Goal: Information Seeking & Learning: Learn about a topic

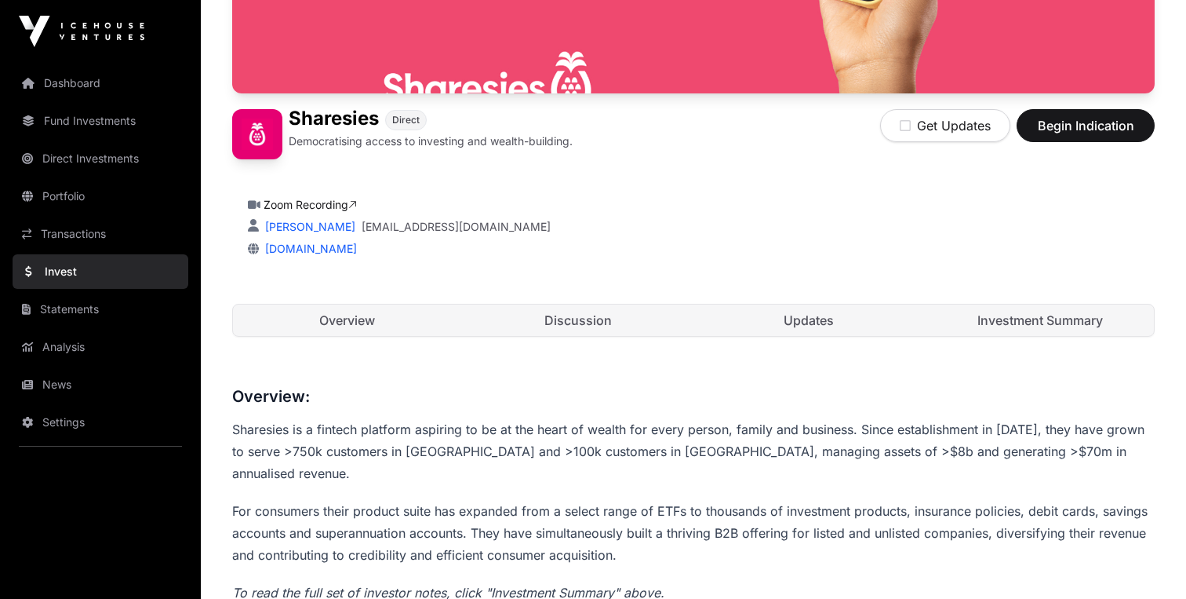
scroll to position [293, 0]
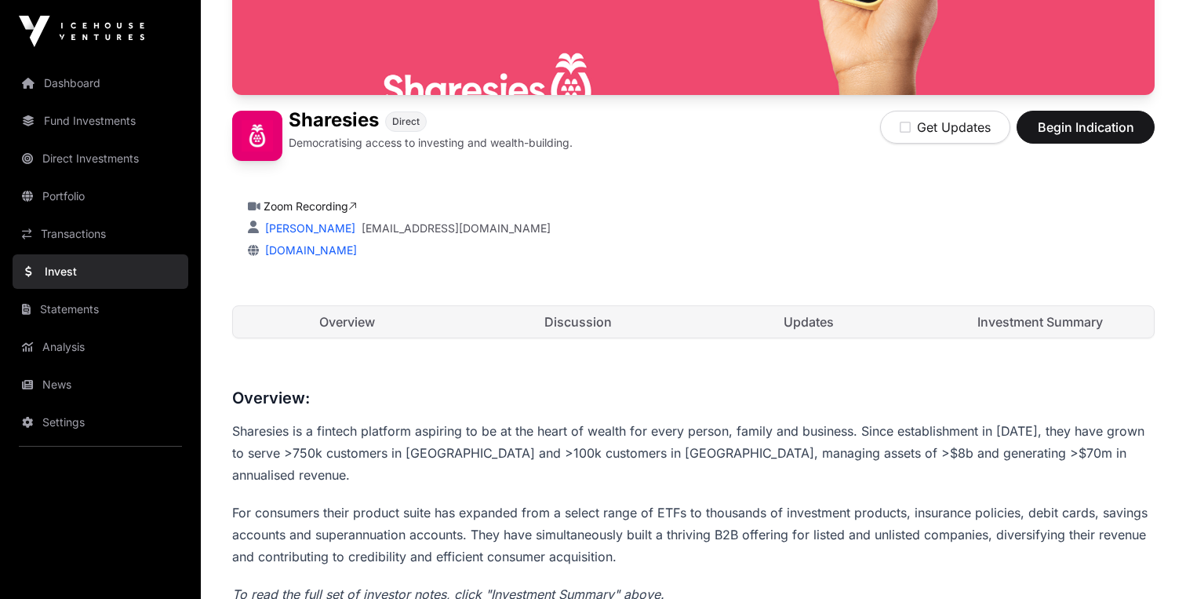
click at [982, 308] on link "Investment Summary" at bounding box center [1041, 321] width 228 height 31
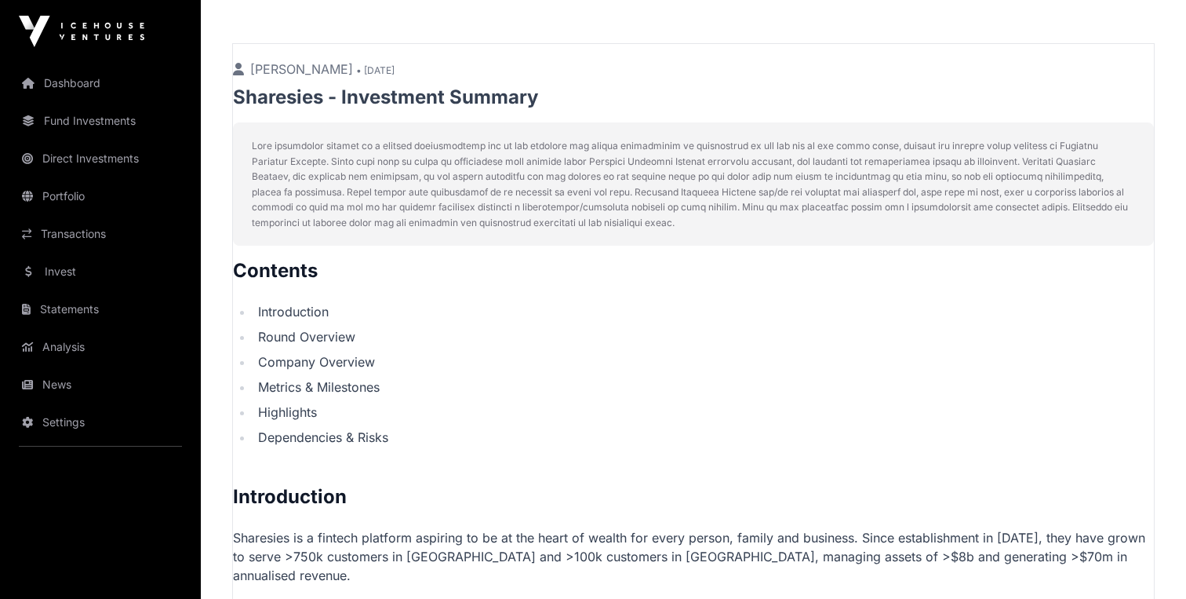
scroll to position [625, 0]
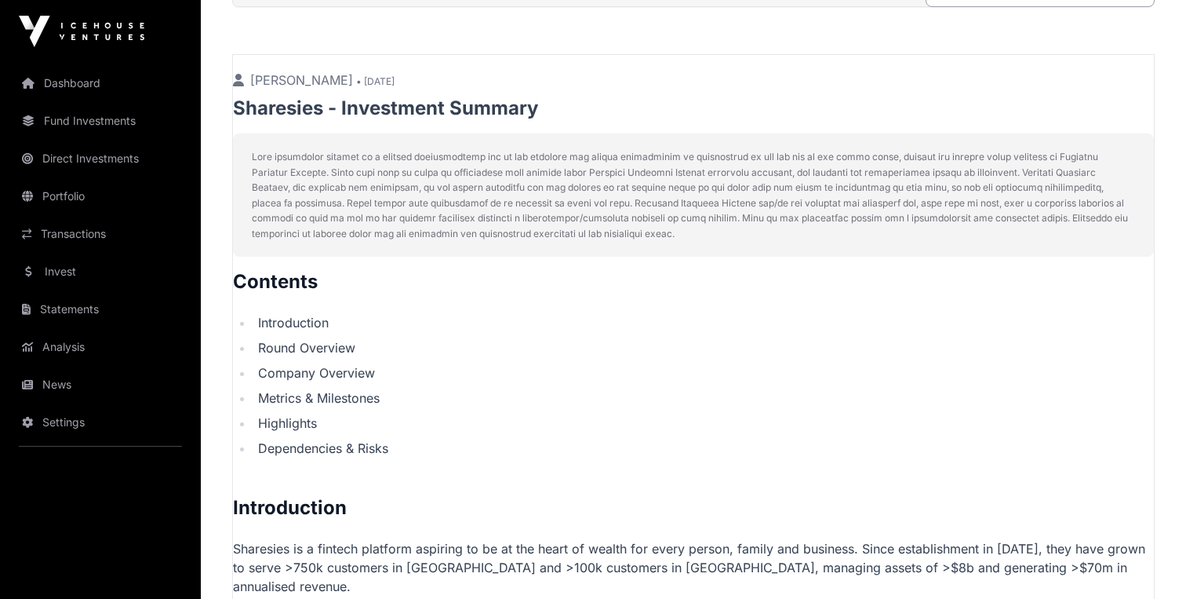
click at [236, 279] on h2 "Contents" at bounding box center [693, 281] width 921 height 25
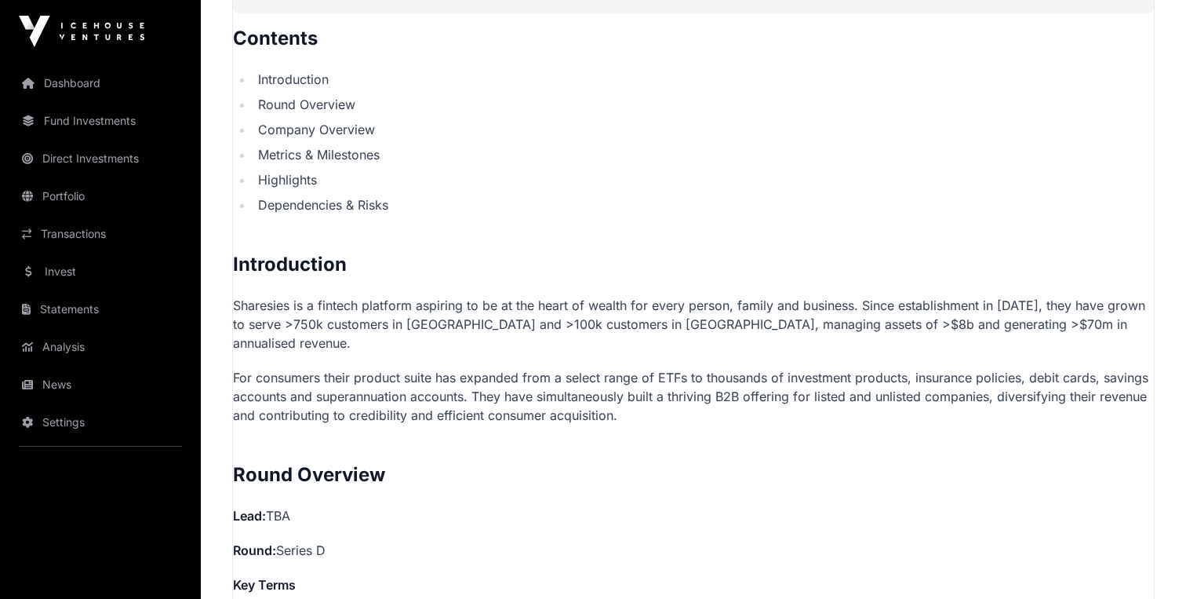
scroll to position [873, 0]
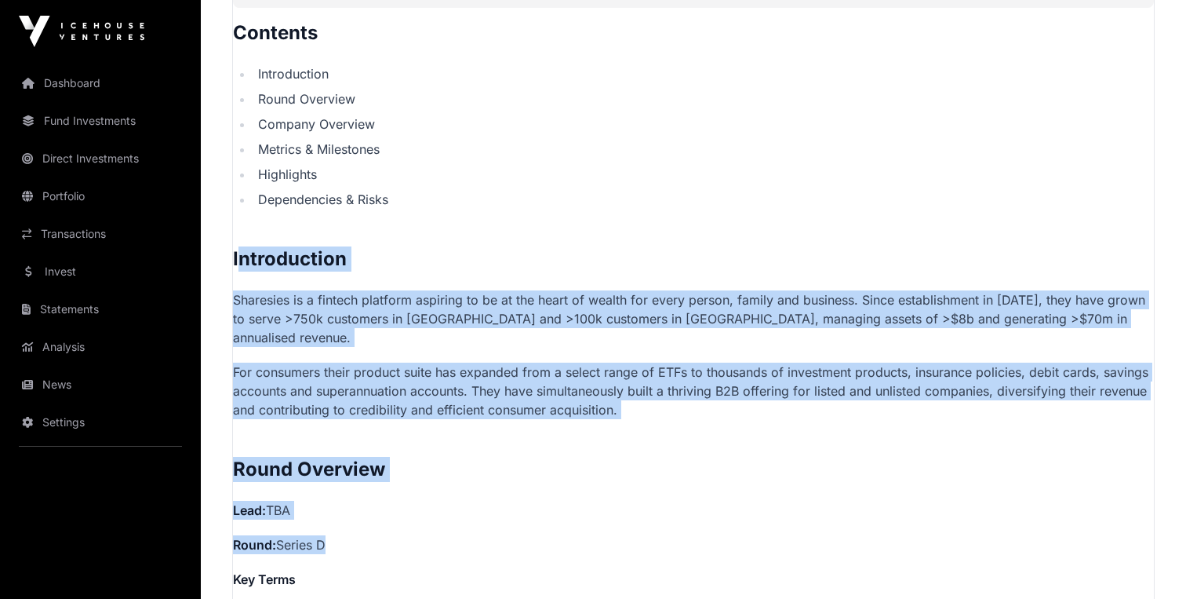
drag, startPoint x: 239, startPoint y: 266, endPoint x: 477, endPoint y: 536, distance: 359.7
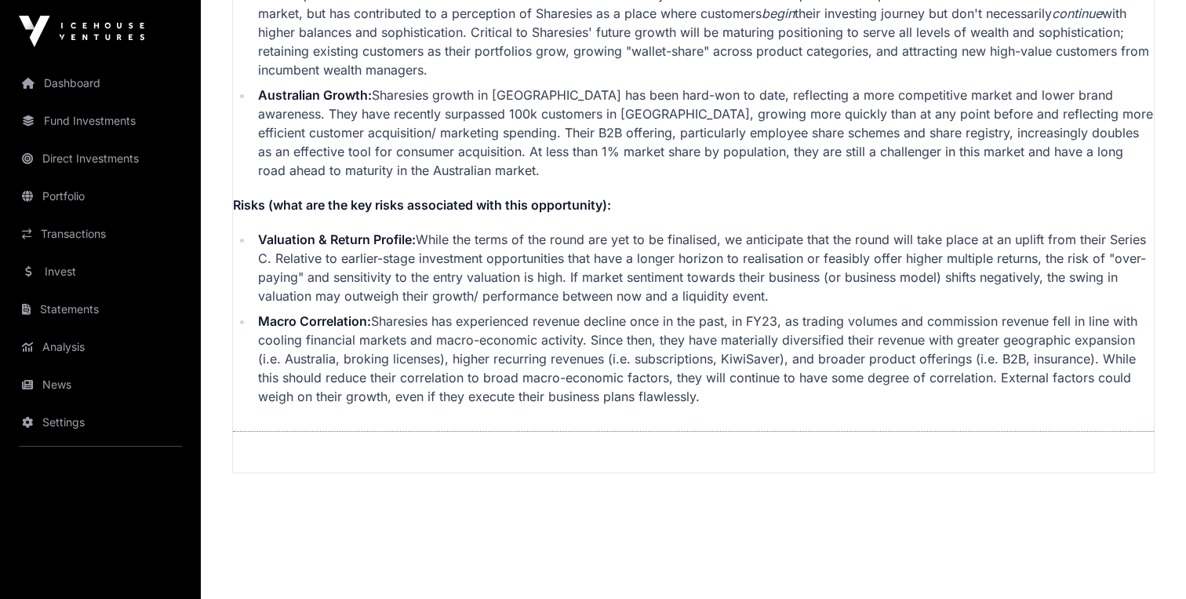
scroll to position [4028, 0]
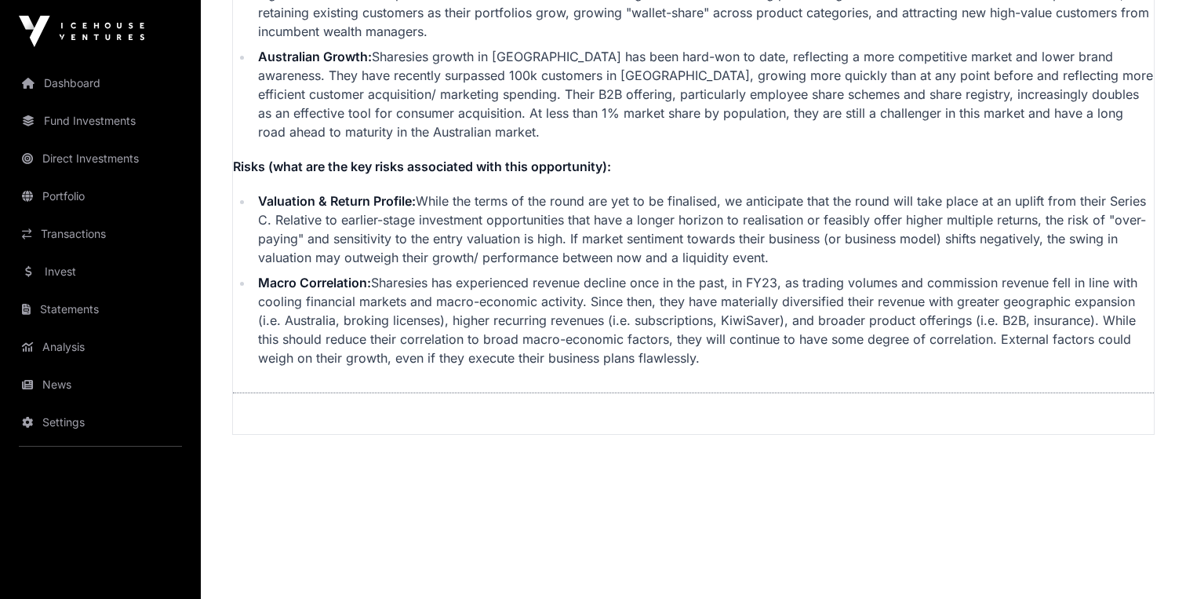
copy p "Contents Introduction Round Overview Company Overview Metrics & Milestones High…"
click at [541, 313] on li "Macro Correlation: Sharesies has experienced revenue decline once in the past, …" at bounding box center [703, 320] width 901 height 94
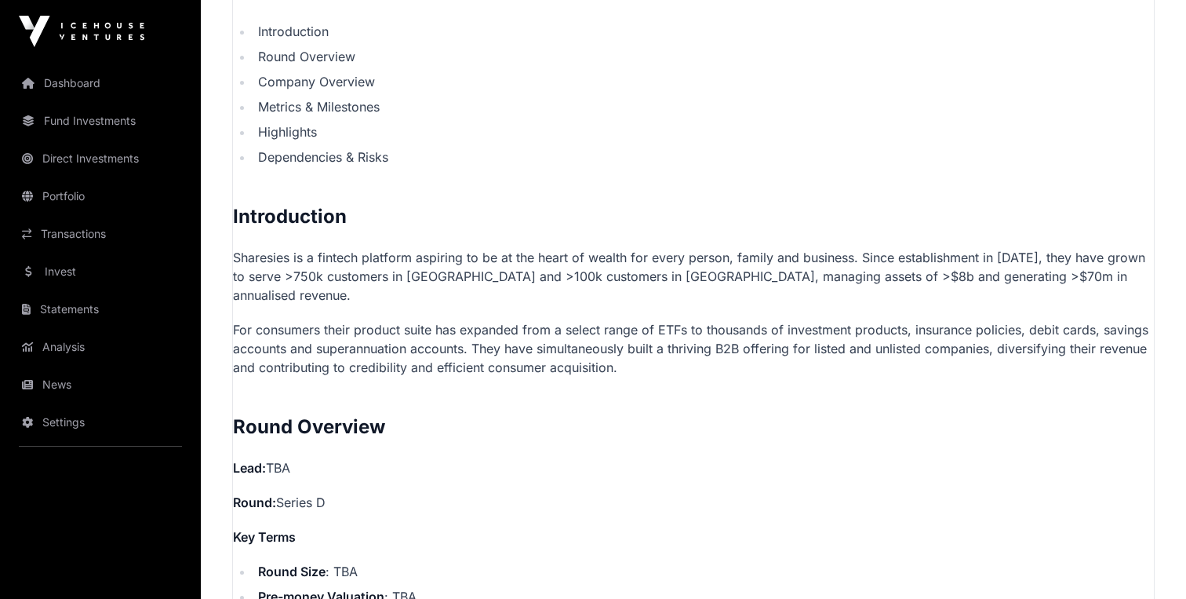
scroll to position [915, 0]
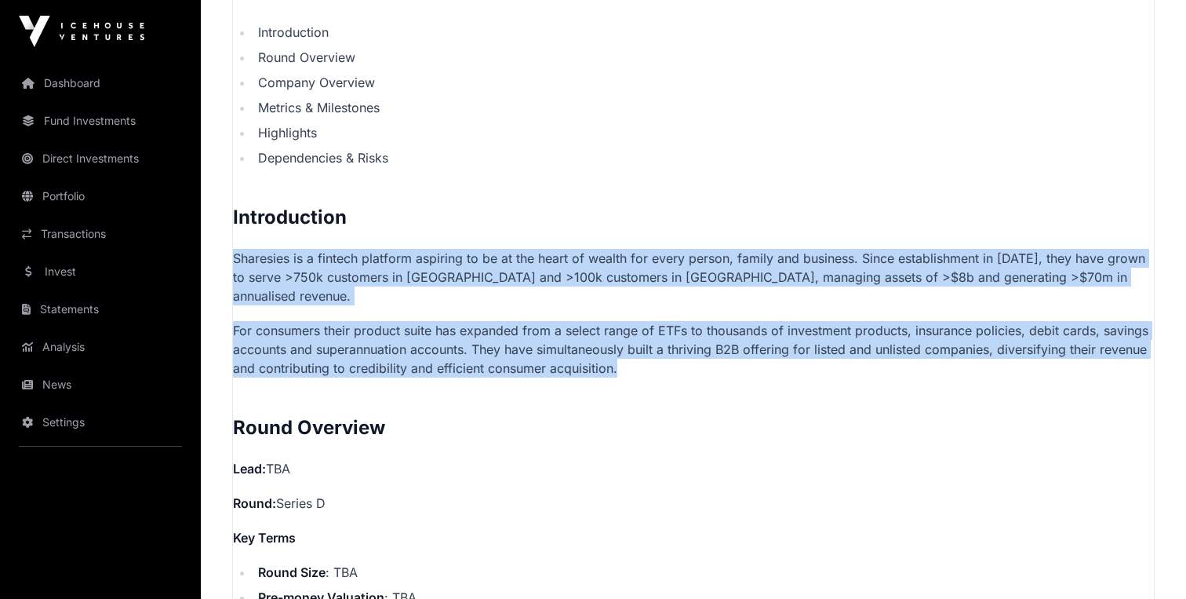
drag, startPoint x: 235, startPoint y: 254, endPoint x: 798, endPoint y: 355, distance: 571.5
copy p "Sharesies is a fintech platform aspiring to be at the heart of wealth for every…"
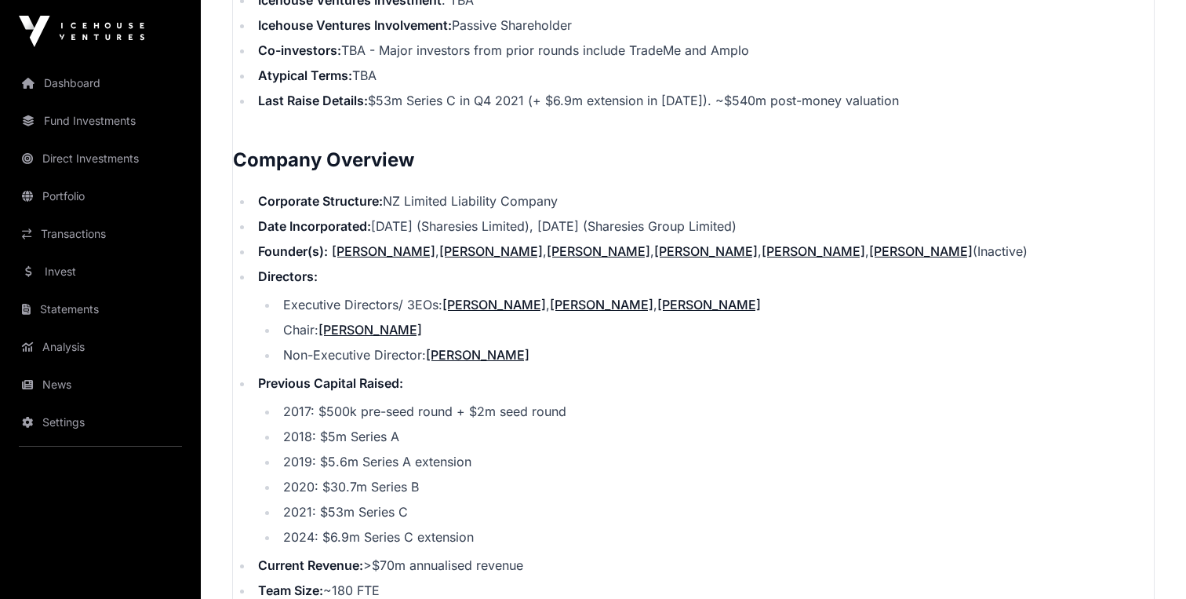
scroll to position [1567, 0]
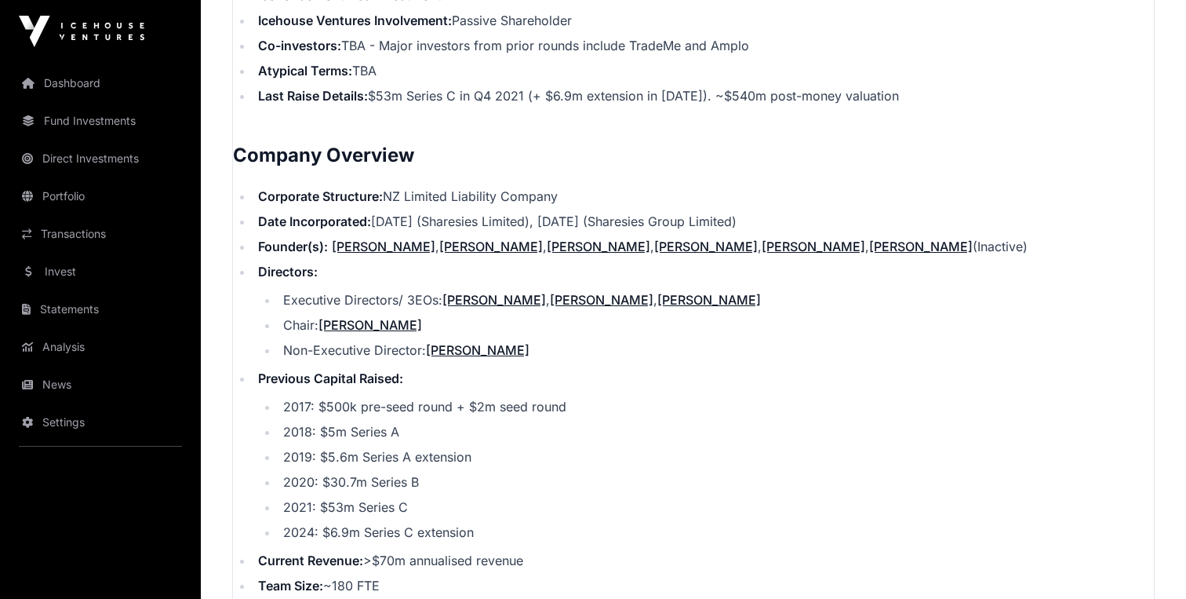
click at [350, 88] on strong "Last Raise Details:" at bounding box center [313, 96] width 110 height 16
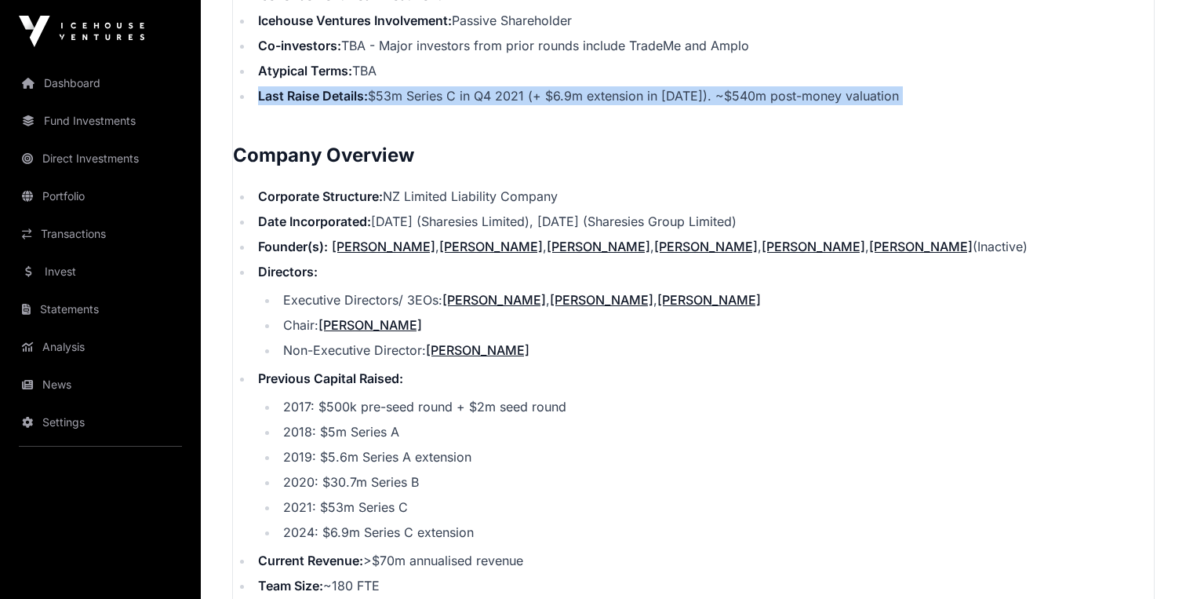
click at [350, 88] on strong "Last Raise Details:" at bounding box center [313, 96] width 110 height 16
copy p "Last Raise Details: $53m Series C in Q4 2021 (+ $6.9m extension in [DATE]). ~$5…"
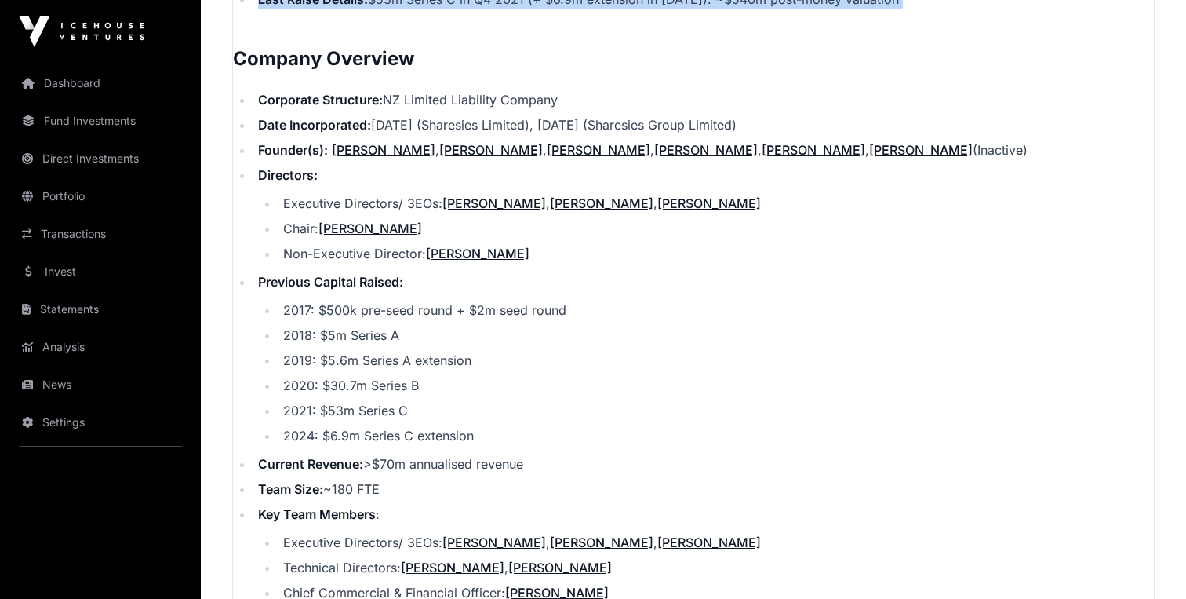
scroll to position [1667, 0]
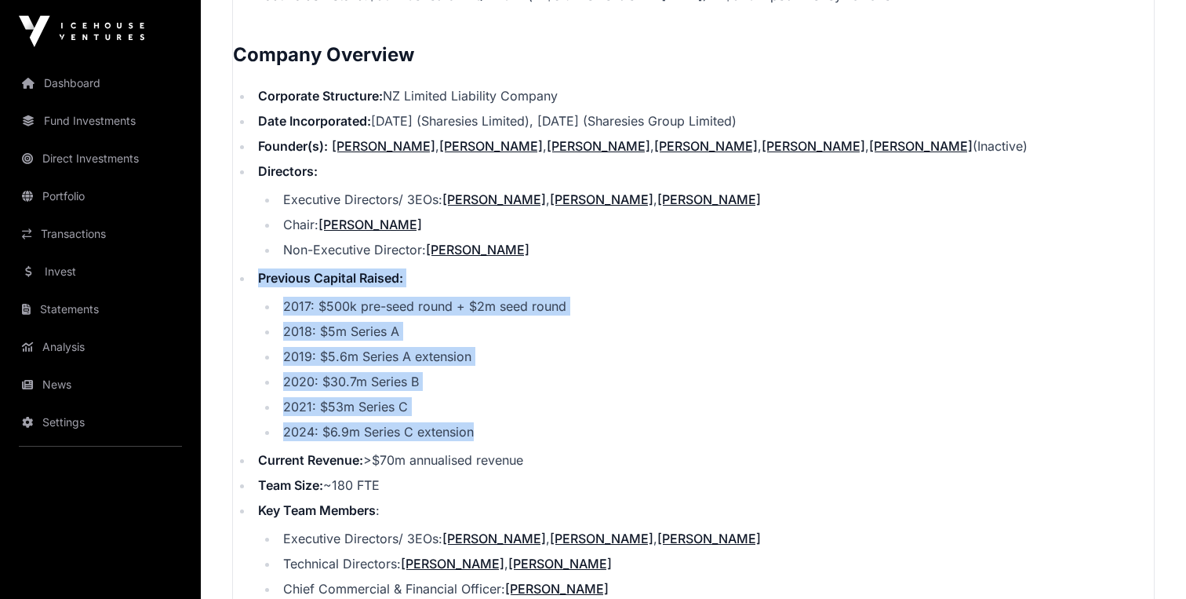
drag, startPoint x: 254, startPoint y: 262, endPoint x: 491, endPoint y: 408, distance: 278.3
click at [491, 408] on li "Previous Capital Raised: 2017: $500k pre-seed round + $2m seed round 2018: $5m …" at bounding box center [703, 354] width 901 height 173
copy li "Previous Capital Raised: 2017: $500k pre-seed round + $2m seed round 2018: $5m …"
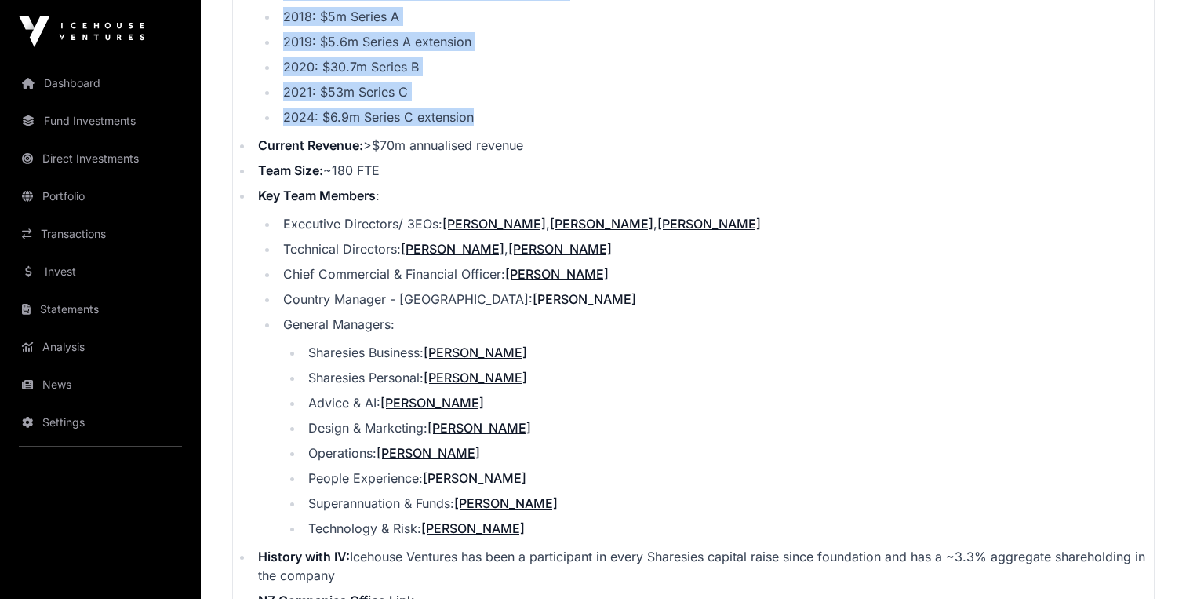
scroll to position [1986, 0]
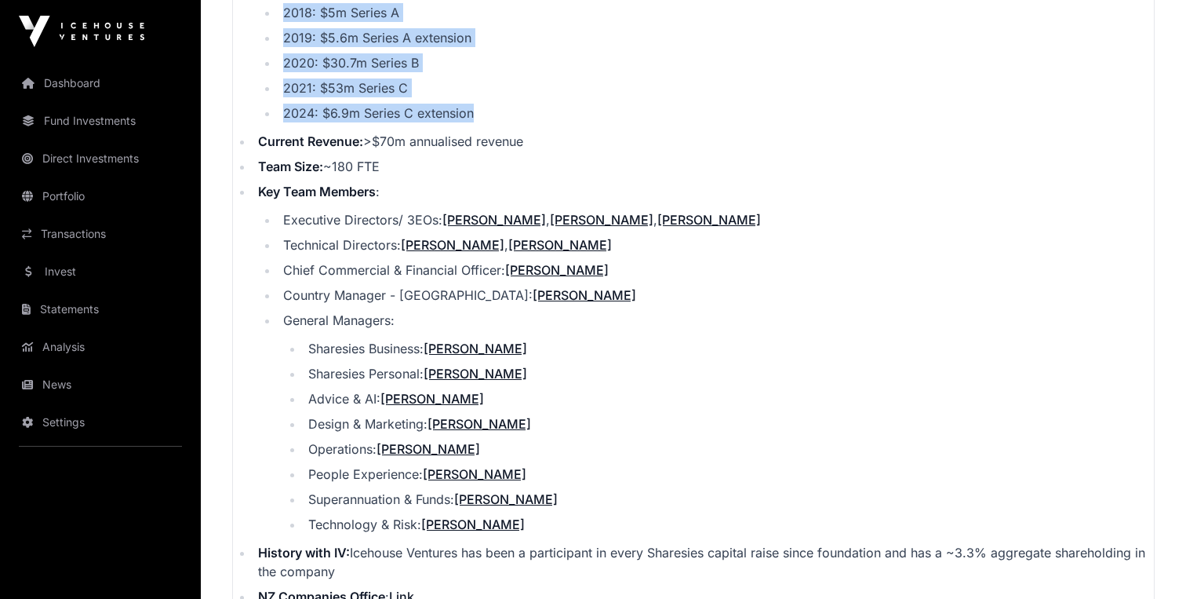
click at [534, 515] on li "Technology & Risk: [PERSON_NAME]" at bounding box center [729, 524] width 851 height 19
copy ul "Previous Capital Raised: 2017: $500k pre-seed round + $2m seed round 2018: $5m …"
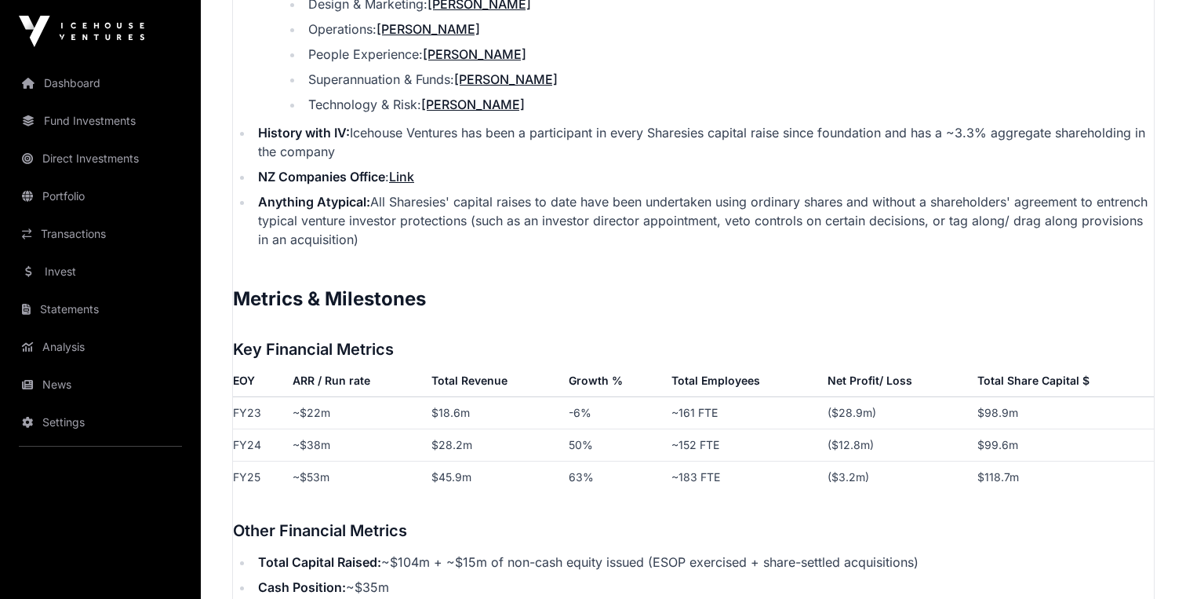
scroll to position [2407, 0]
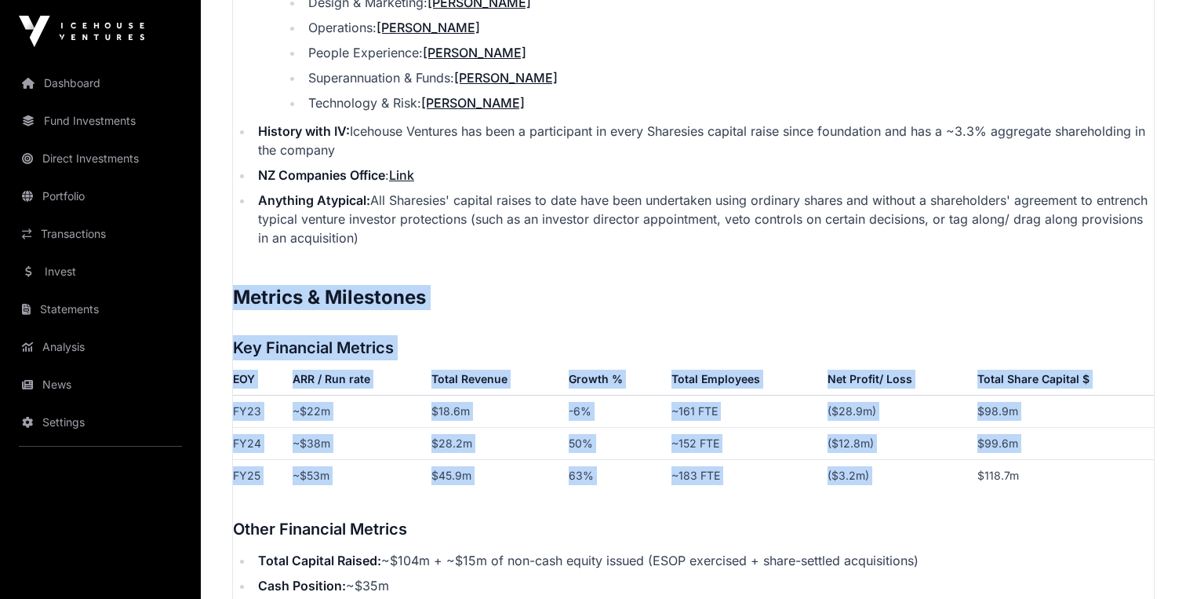
drag, startPoint x: 237, startPoint y: 271, endPoint x: 1077, endPoint y: 441, distance: 856.5
click at [1077, 441] on p "Contents Introduction Round Overview Company Overview Metrics & Milestones High…" at bounding box center [693, 237] width 921 height 3502
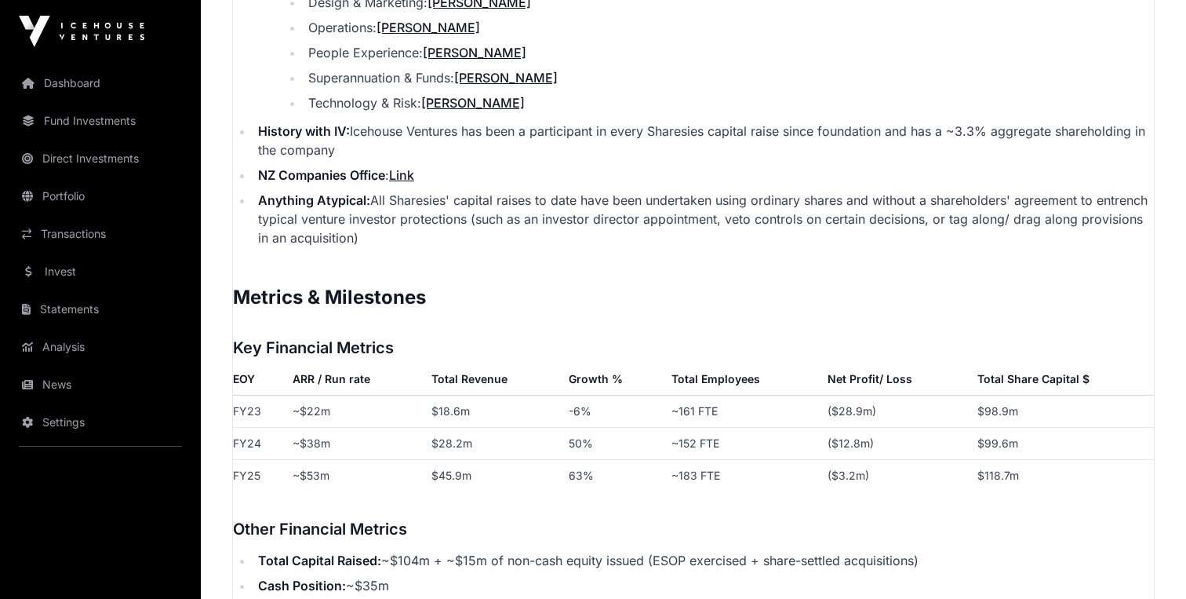
click at [1049, 488] on p "Contents Introduction Round Overview Company Overview Metrics & Milestones High…" at bounding box center [693, 237] width 921 height 3502
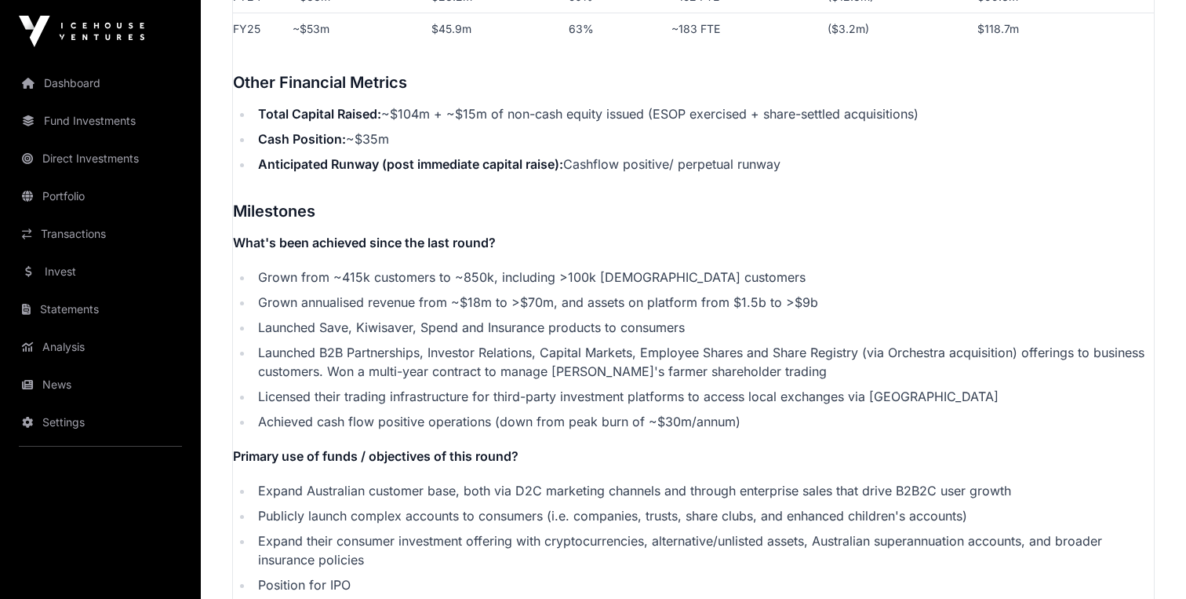
scroll to position [2858, 0]
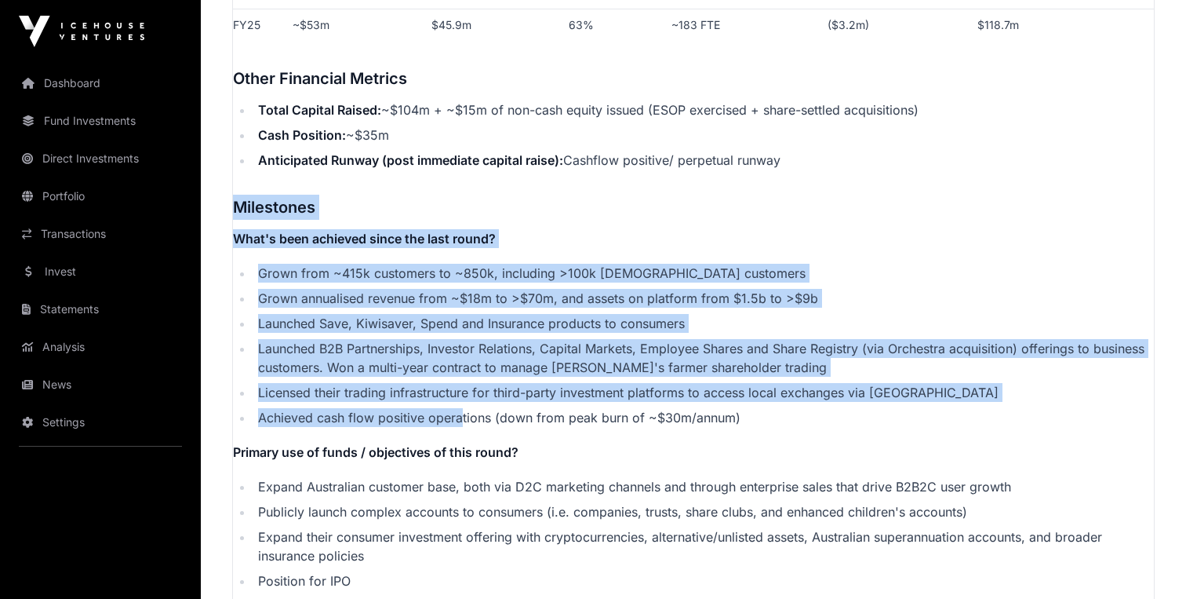
drag, startPoint x: 237, startPoint y: 185, endPoint x: 457, endPoint y: 392, distance: 302.0
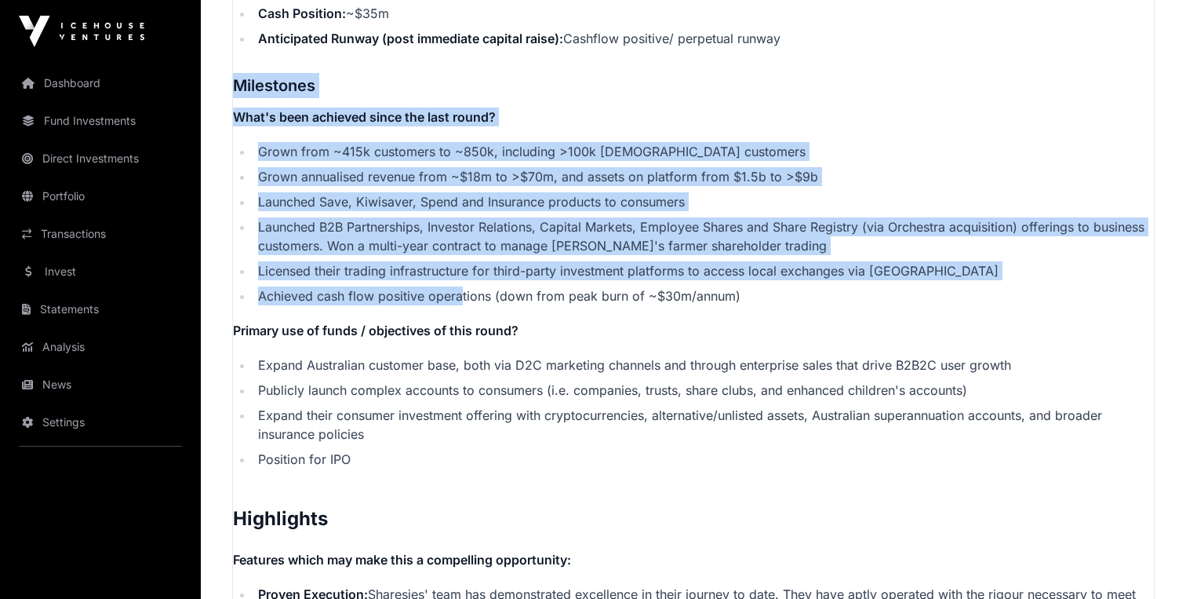
scroll to position [2982, 0]
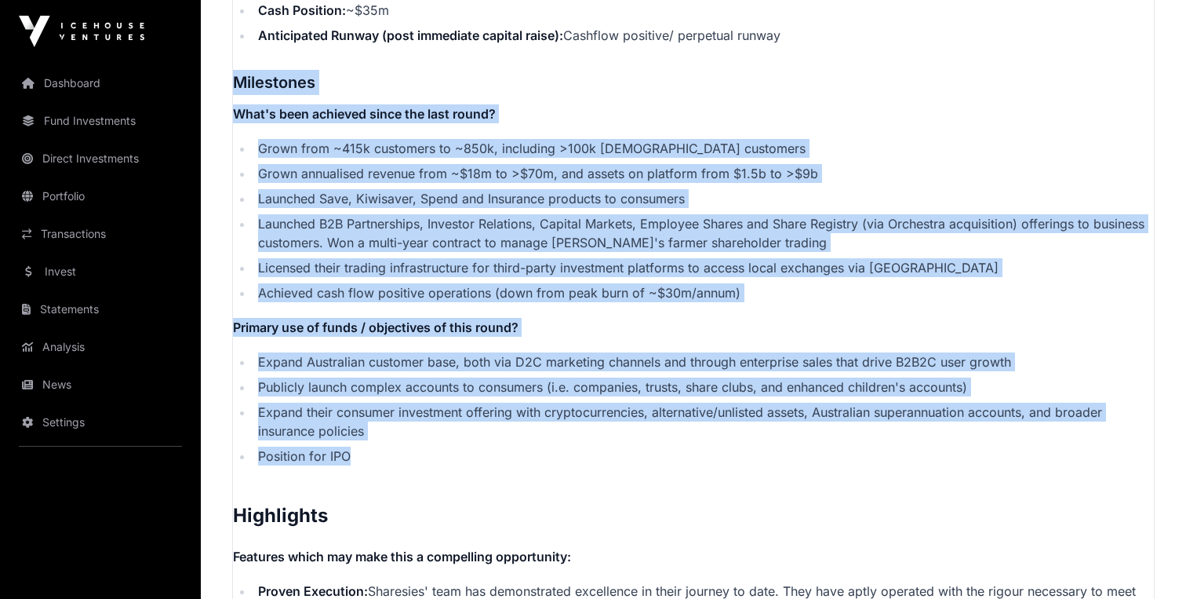
click at [424, 446] on li "Position for IPO" at bounding box center [703, 455] width 901 height 19
copy p "Milestones What's been achieved since the last round? Grown from ~415k customer…"
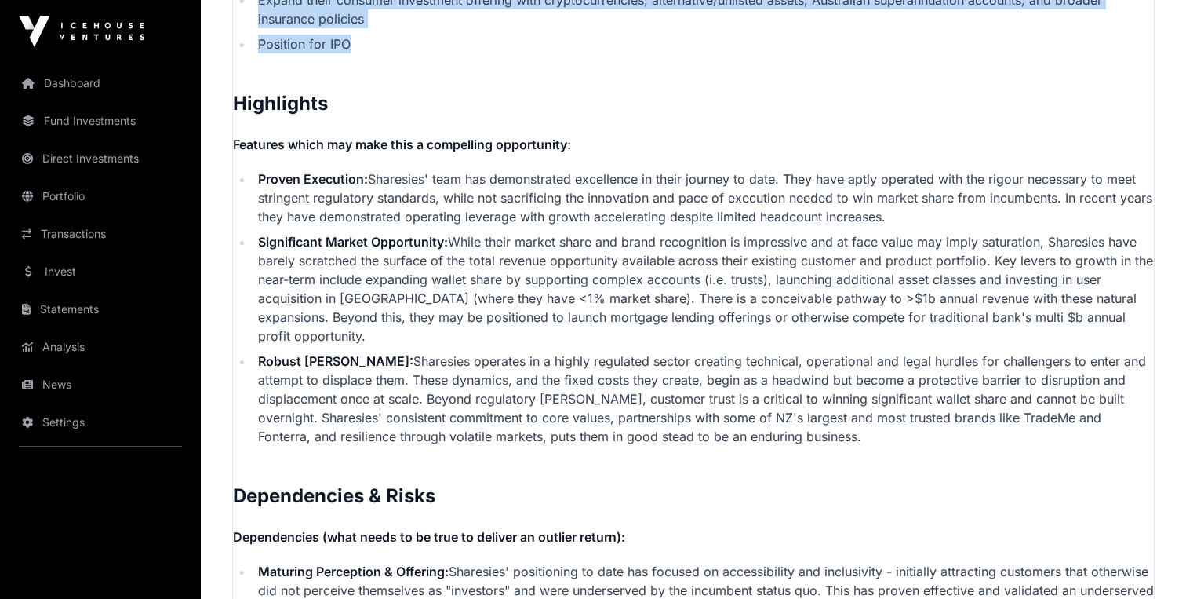
scroll to position [3396, 0]
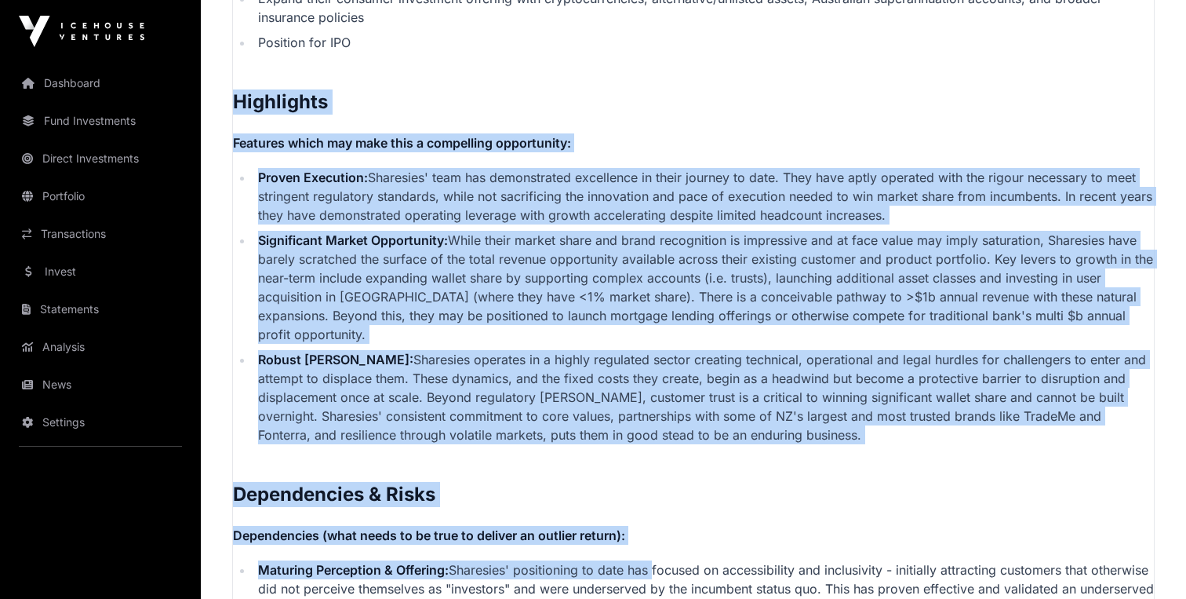
drag, startPoint x: 237, startPoint y: 83, endPoint x: 652, endPoint y: 554, distance: 627.6
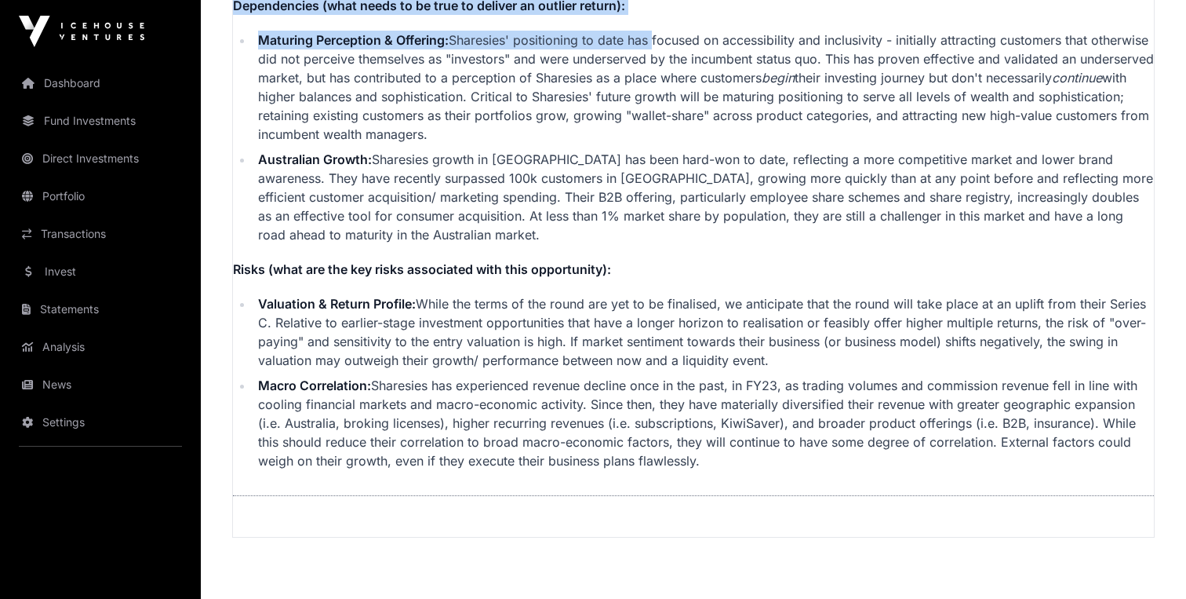
scroll to position [3930, 0]
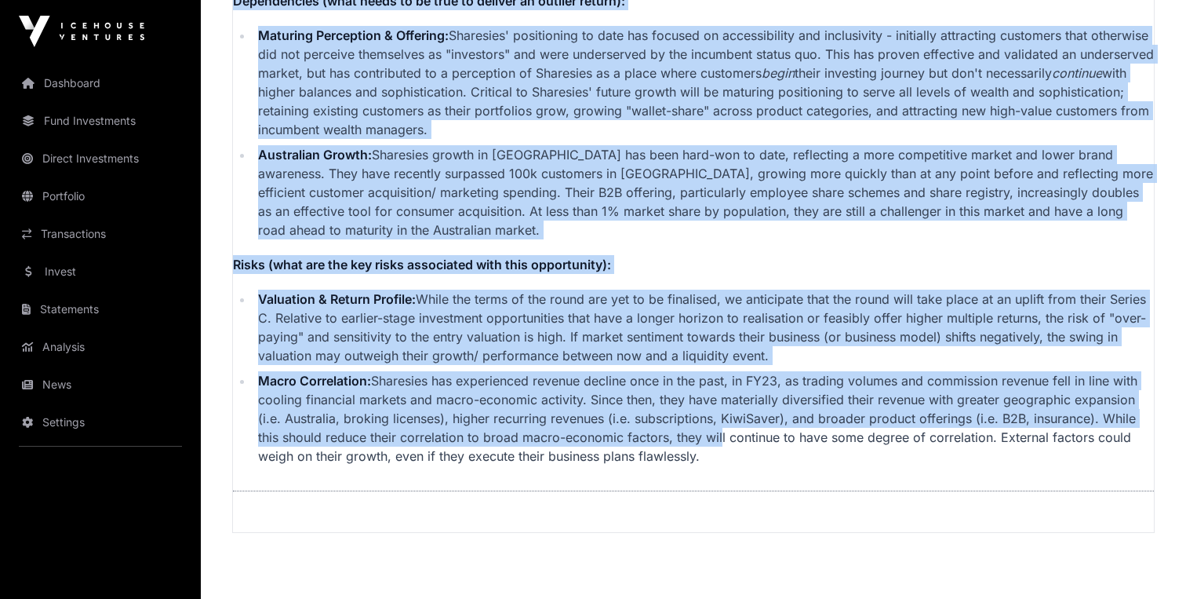
click at [692, 426] on li "Macro Correlation: Sharesies has experienced revenue decline once in the past, …" at bounding box center [703, 418] width 901 height 94
click at [686, 445] on li "Macro Correlation: Sharesies has experienced revenue decline once in the past, …" at bounding box center [703, 418] width 901 height 94
copy p "Highlights Features which may make this a compelling opportunity: Proven Execut…"
click at [530, 424] on li "Macro Correlation: Sharesies has experienced revenue decline once in the past, …" at bounding box center [703, 418] width 901 height 94
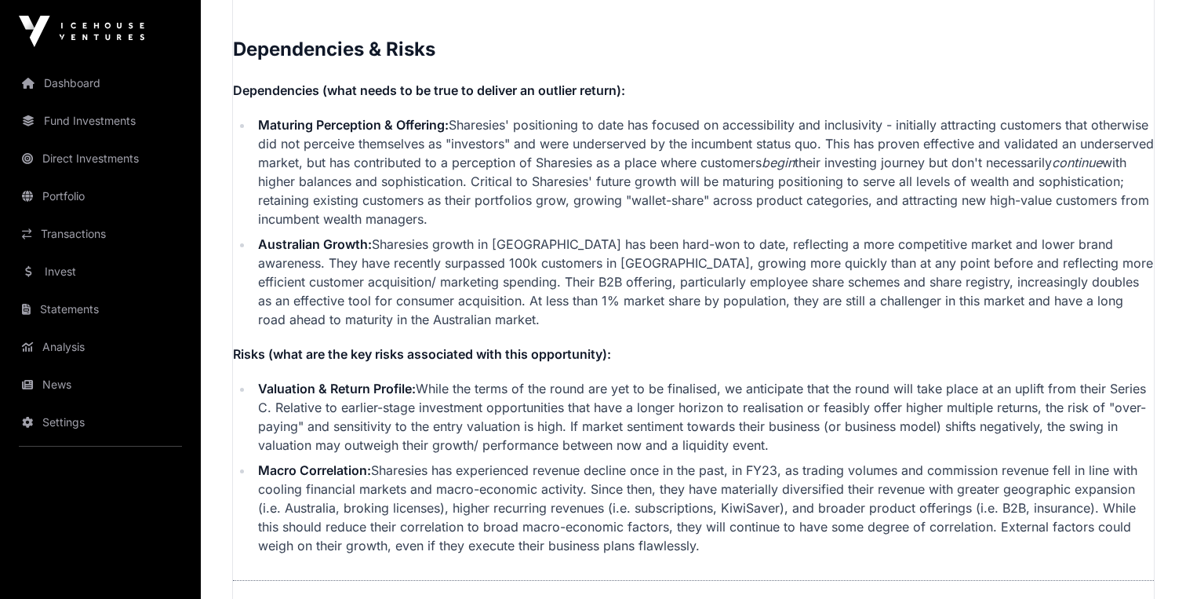
scroll to position [3835, 0]
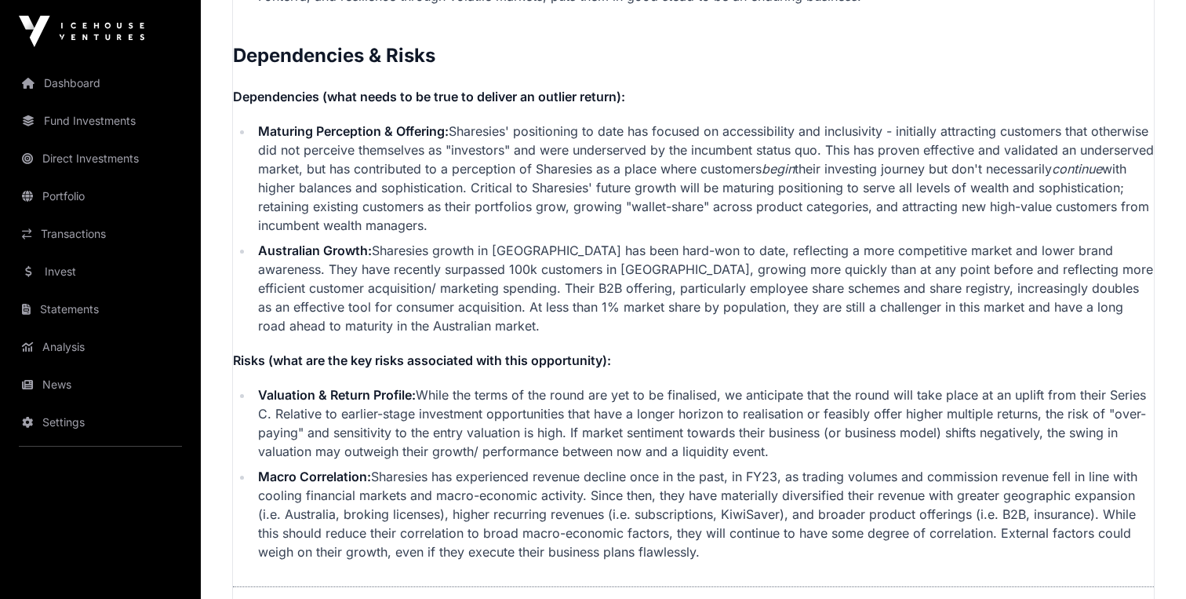
click at [497, 241] on li "Australian Growth: Sharesies growth in [GEOGRAPHIC_DATA] has been hard-won to d…" at bounding box center [703, 288] width 901 height 94
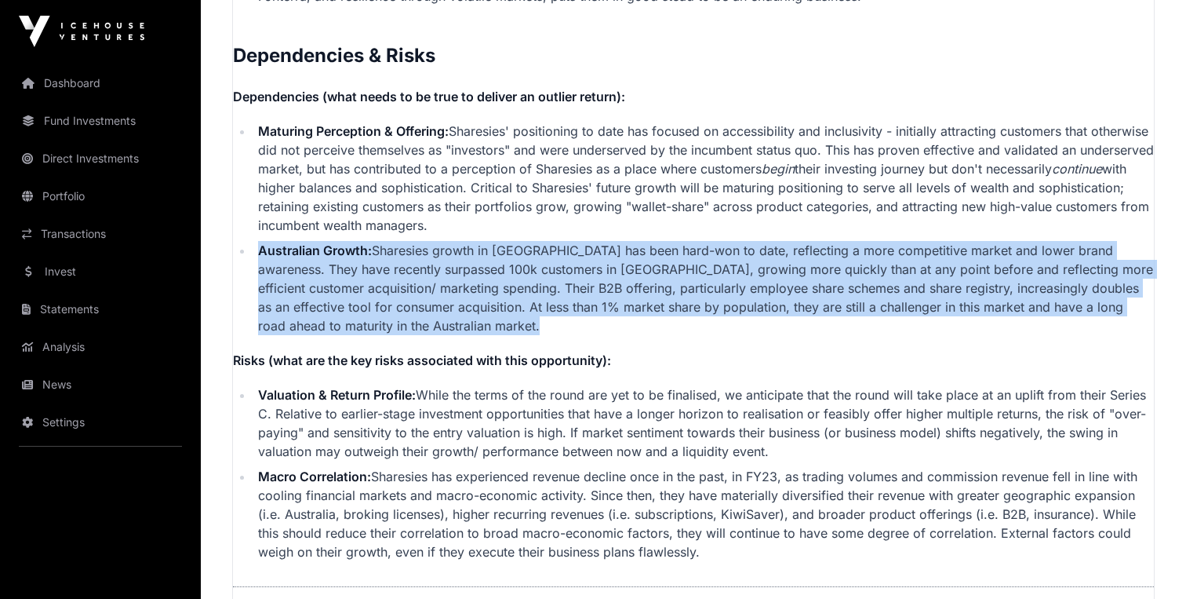
click at [497, 241] on li "Australian Growth: Sharesies growth in [GEOGRAPHIC_DATA] has been hard-won to d…" at bounding box center [703, 288] width 901 height 94
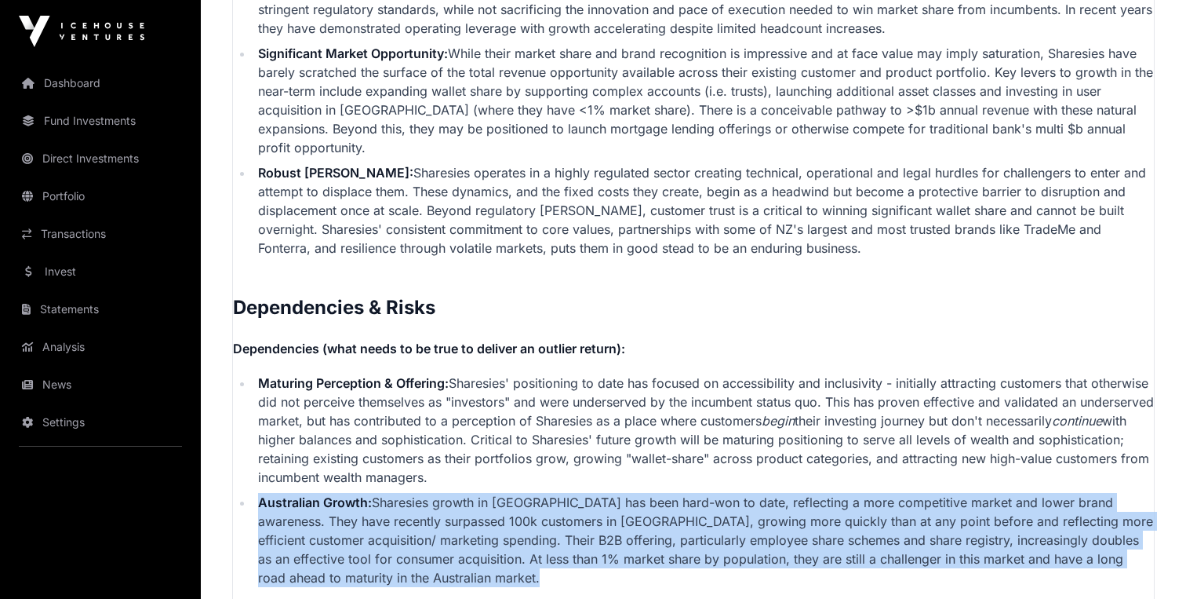
scroll to position [3581, 0]
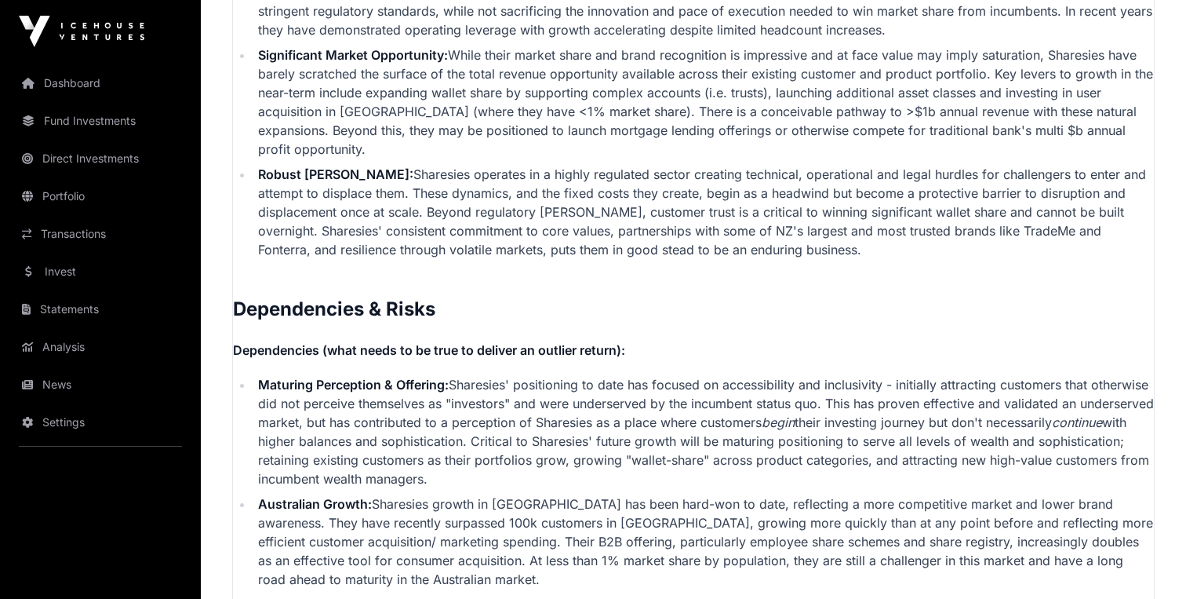
click at [496, 230] on li "Robust [PERSON_NAME]: Sharesies operates in a highly regulated sector creating …" at bounding box center [703, 212] width 901 height 94
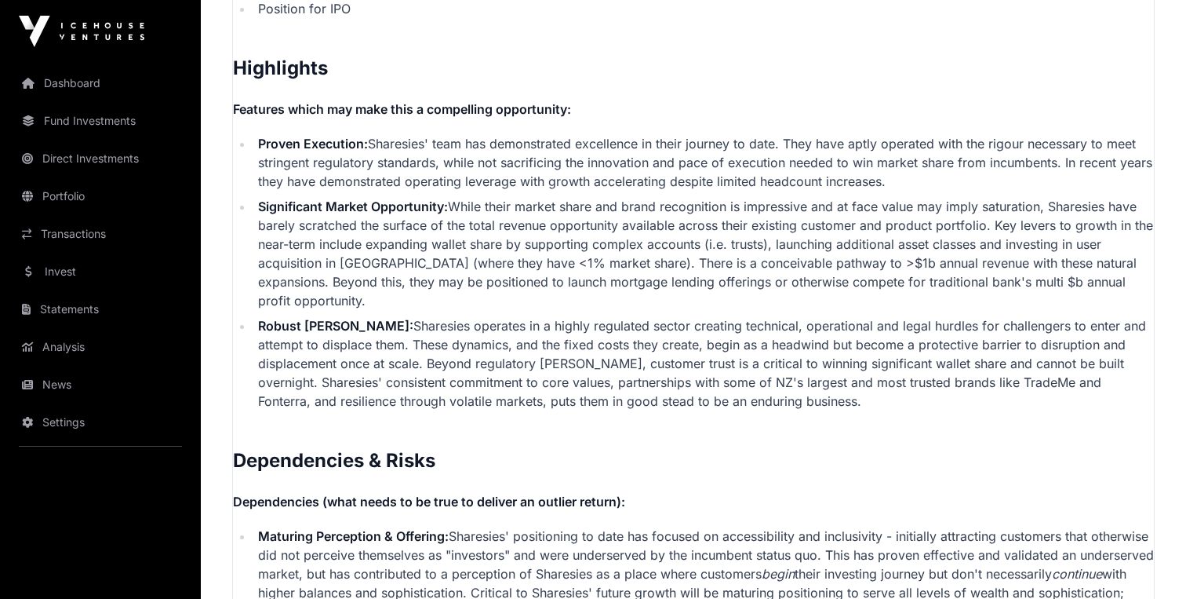
scroll to position [3438, 0]
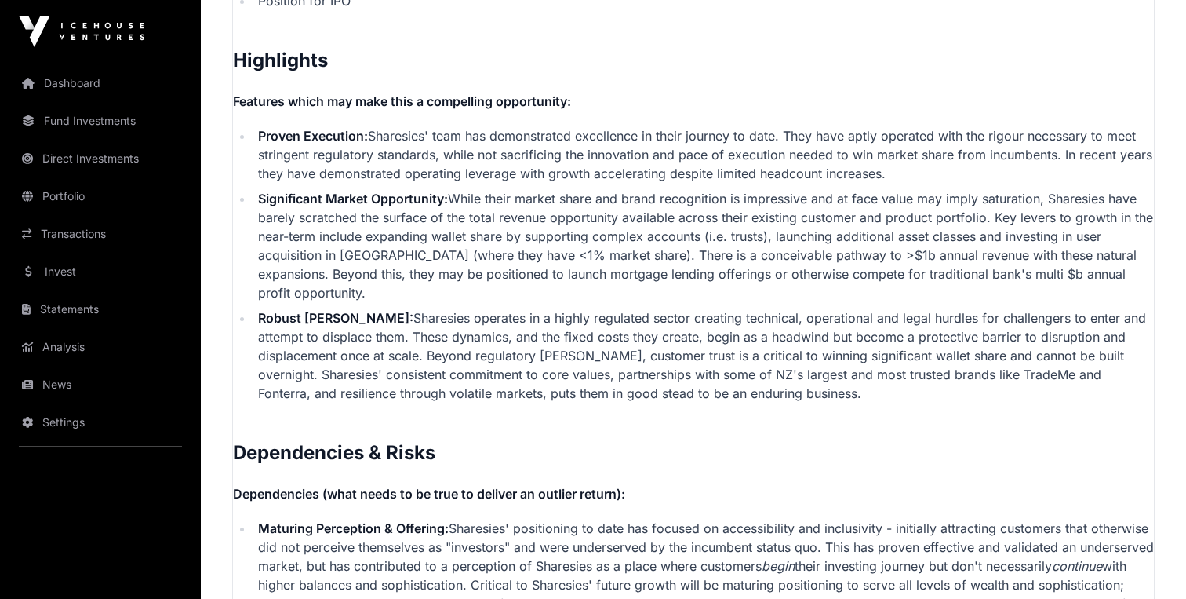
click at [447, 319] on li "Robust [PERSON_NAME]: Sharesies operates in a highly regulated sector creating …" at bounding box center [703, 355] width 901 height 94
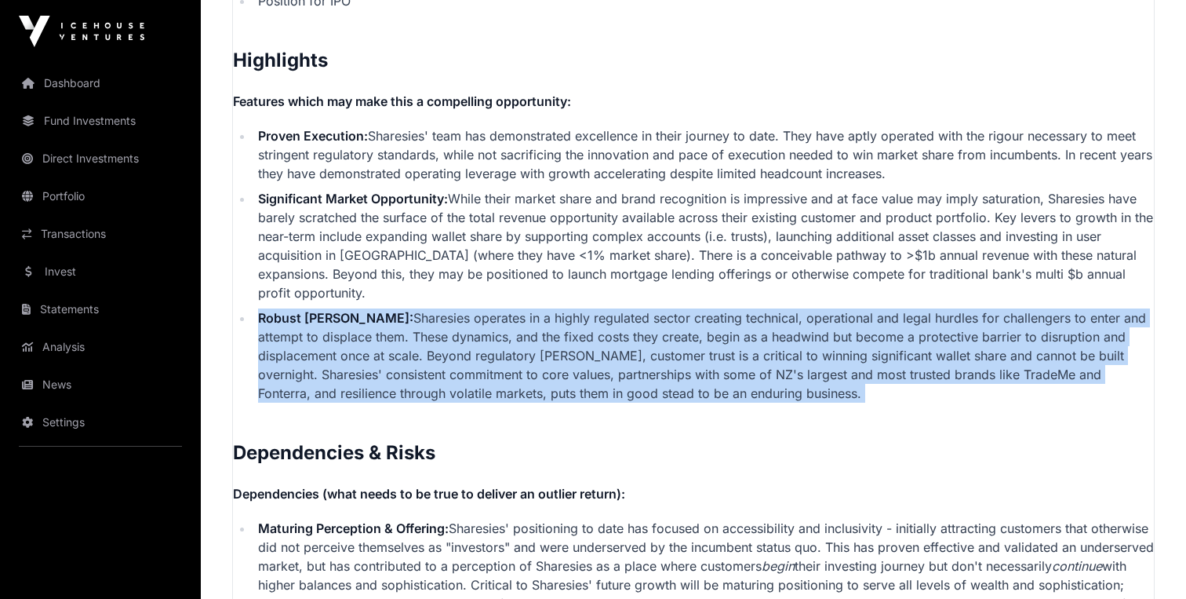
click at [447, 319] on li "Robust [PERSON_NAME]: Sharesies operates in a highly regulated sector creating …" at bounding box center [703, 355] width 901 height 94
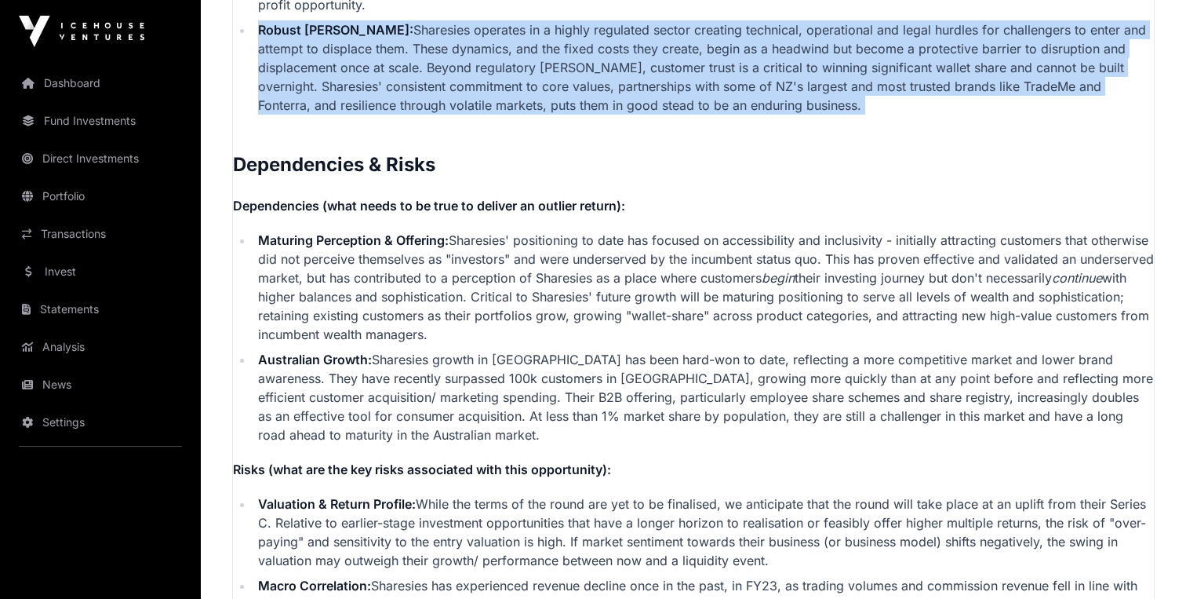
scroll to position [3726, 0]
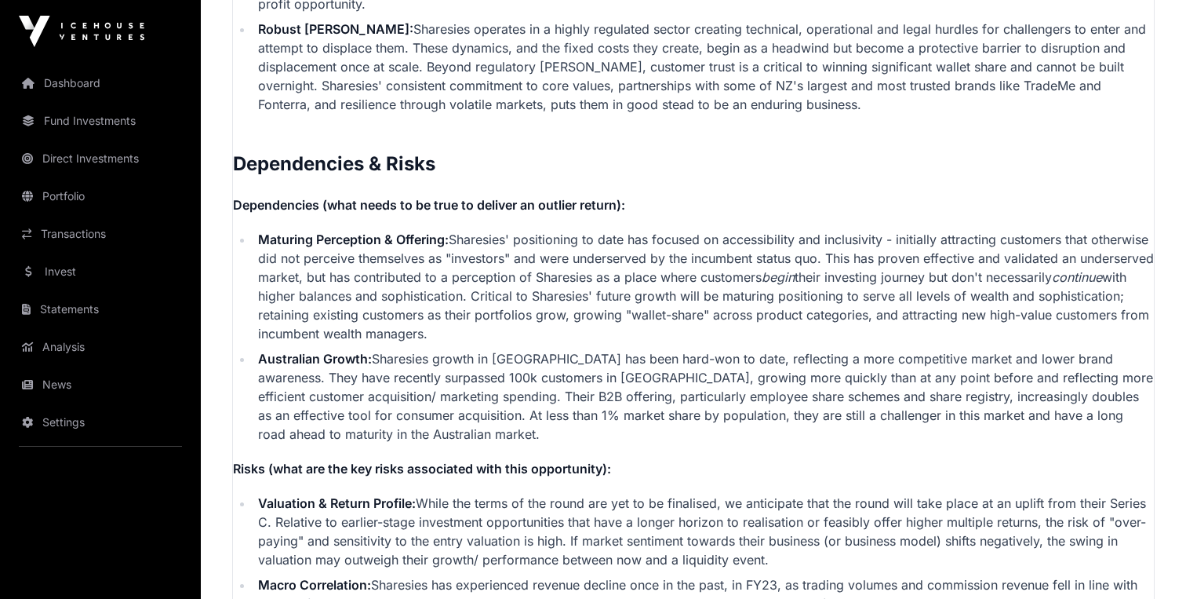
click at [449, 368] on li "Australian Growth: Sharesies growth in [GEOGRAPHIC_DATA] has been hard-won to d…" at bounding box center [703, 396] width 901 height 94
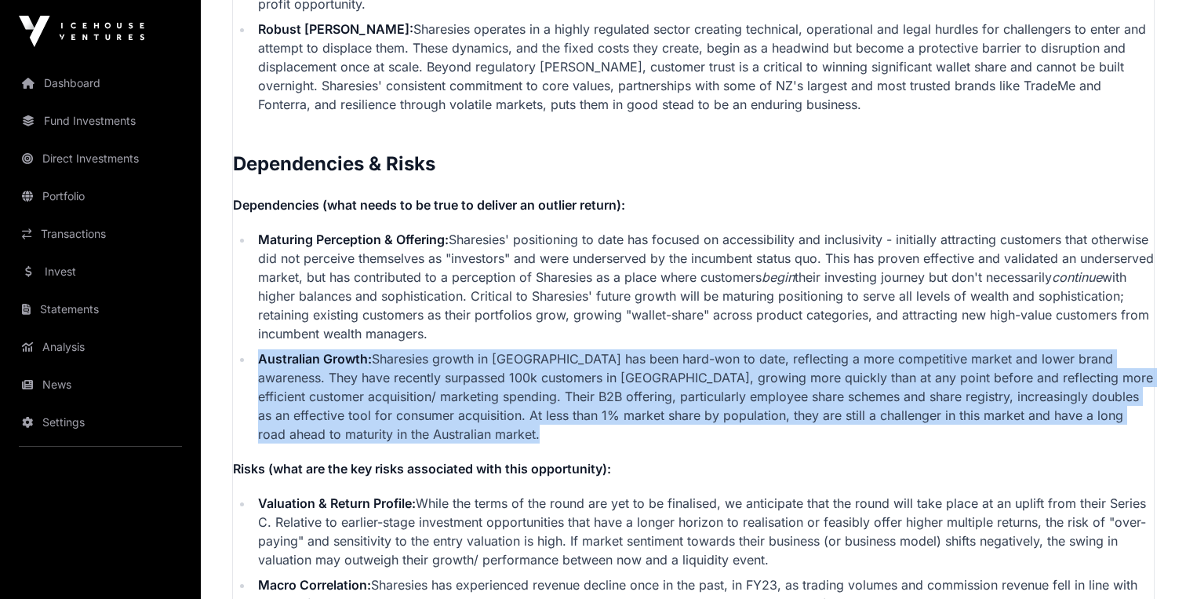
click at [449, 368] on li "Australian Growth: Sharesies growth in [GEOGRAPHIC_DATA] has been hard-won to d…" at bounding box center [703, 396] width 901 height 94
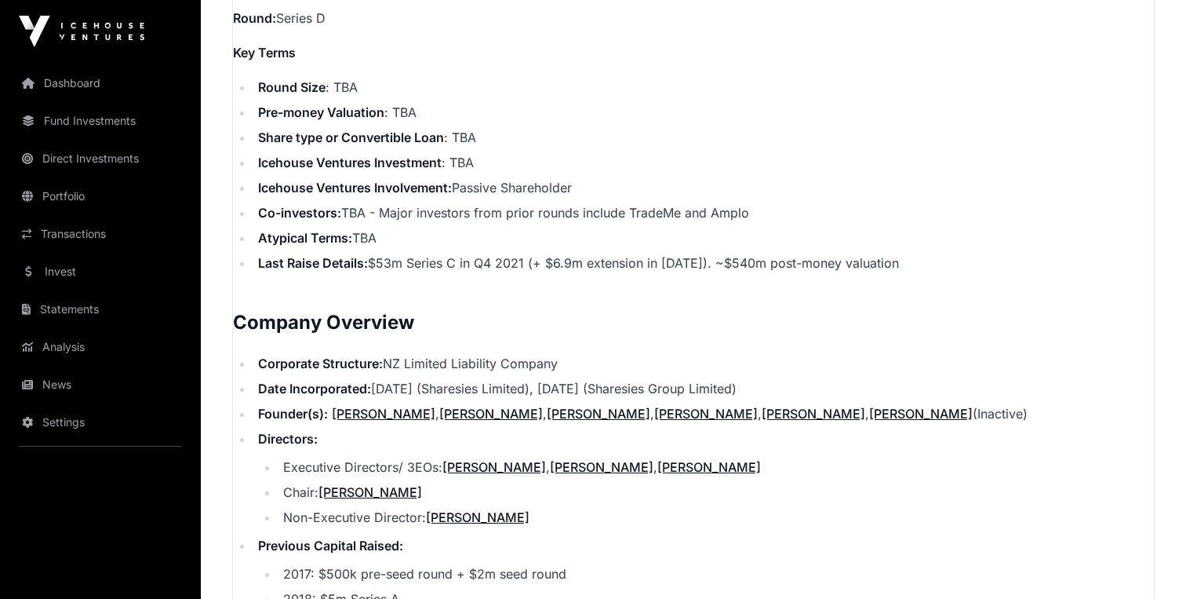
scroll to position [1401, 0]
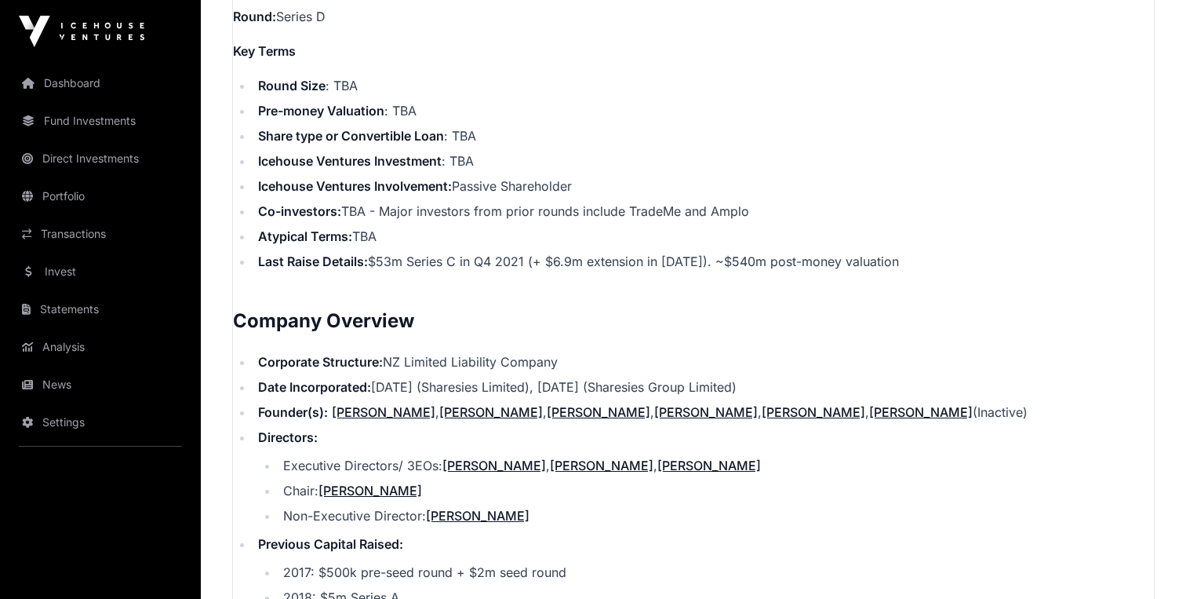
click at [561, 252] on li "Last Raise Details: $53m Series C in Q4 2021 (+ $6.9m extension in [DATE]). ~$5…" at bounding box center [703, 261] width 901 height 19
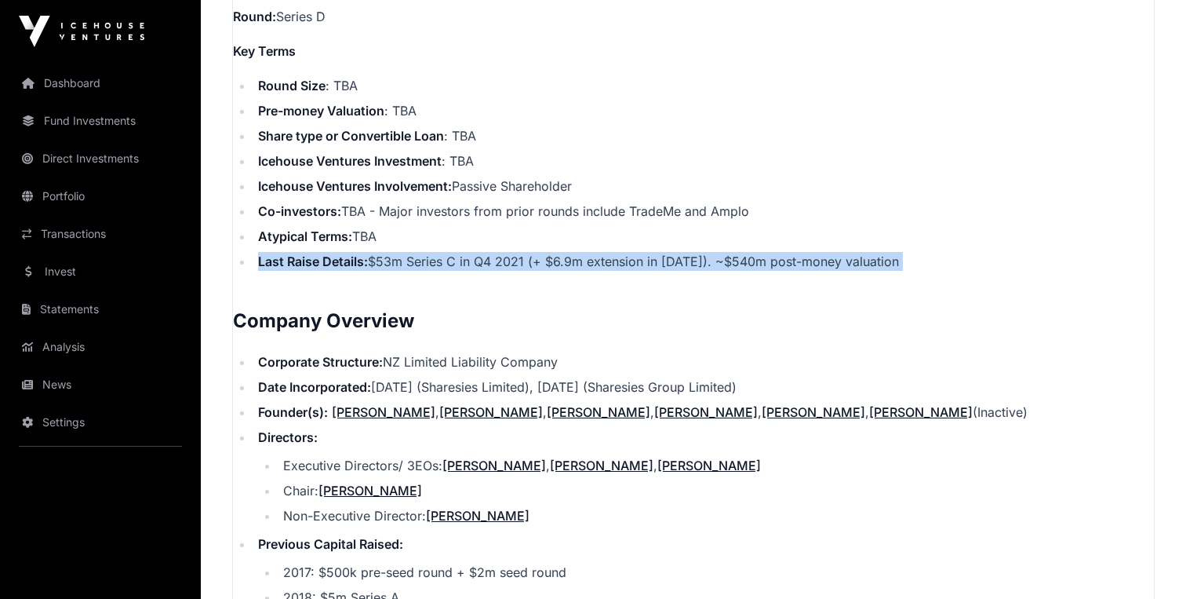
click at [561, 252] on li "Last Raise Details: $53m Series C in Q4 2021 (+ $6.9m extension in [DATE]). ~$5…" at bounding box center [703, 261] width 901 height 19
copy p "Last Raise Details: $53m Series C in Q4 2021 (+ $6.9m extension in [DATE]). ~$5…"
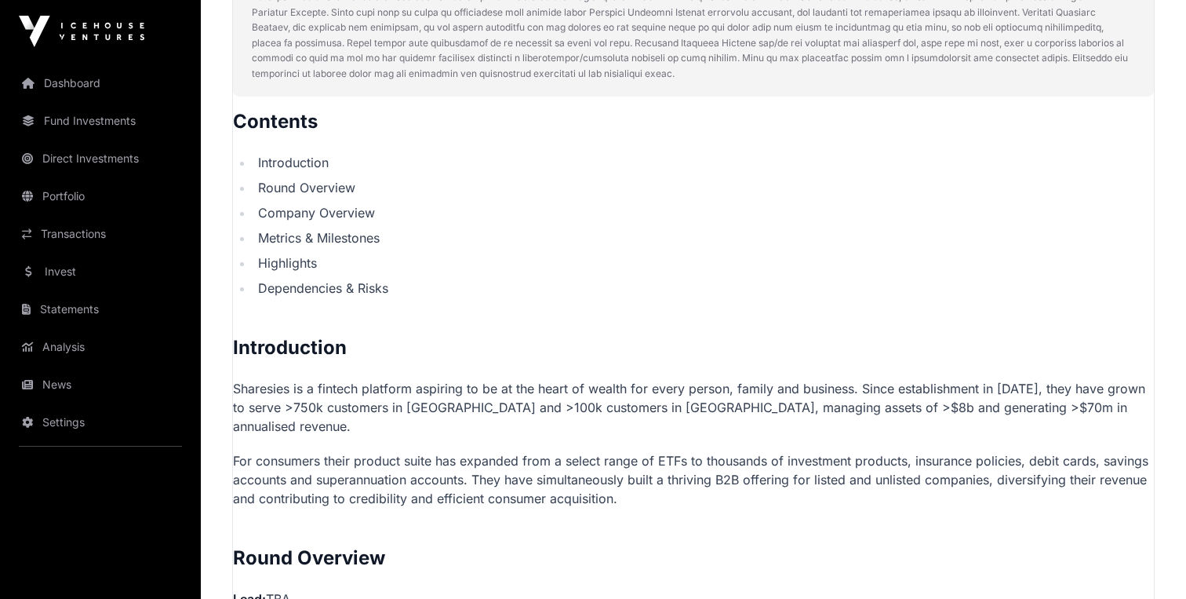
scroll to position [794, 0]
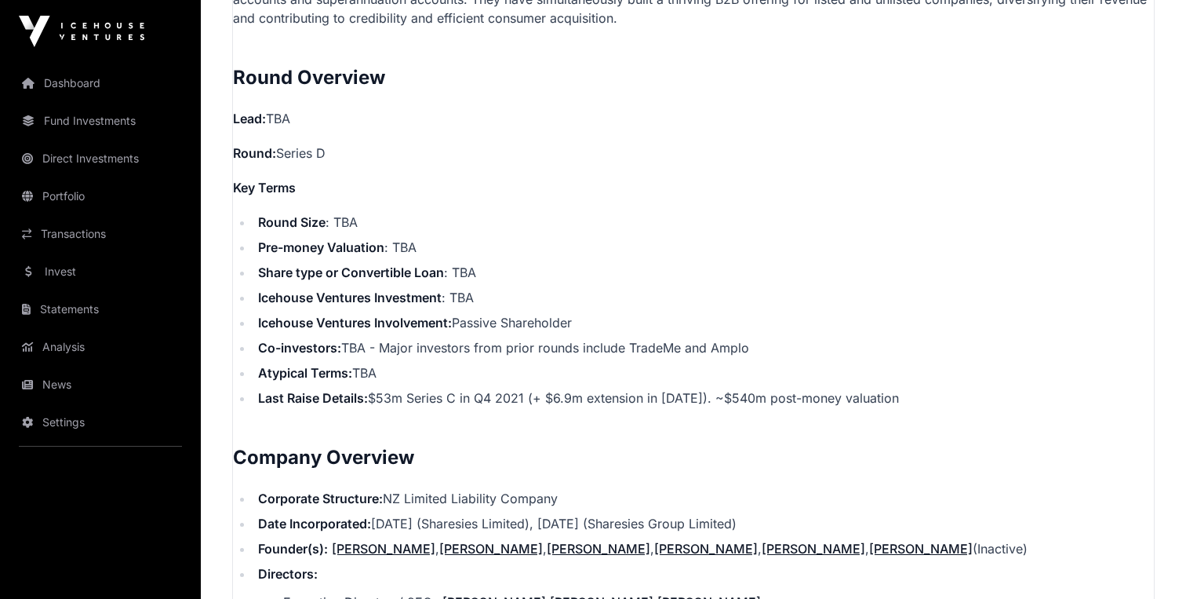
click at [510, 238] on li "Pre-money Valuation : TBA" at bounding box center [703, 247] width 901 height 19
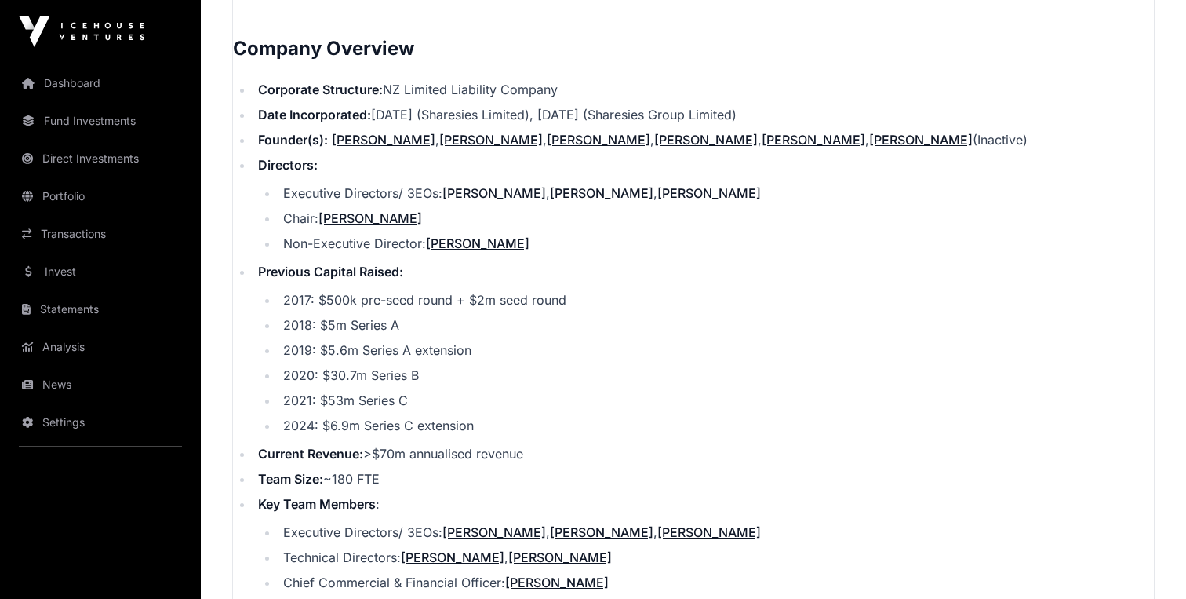
scroll to position [1674, 0]
click at [616, 365] on li "2020: $30.7m Series B" at bounding box center [717, 374] width 876 height 19
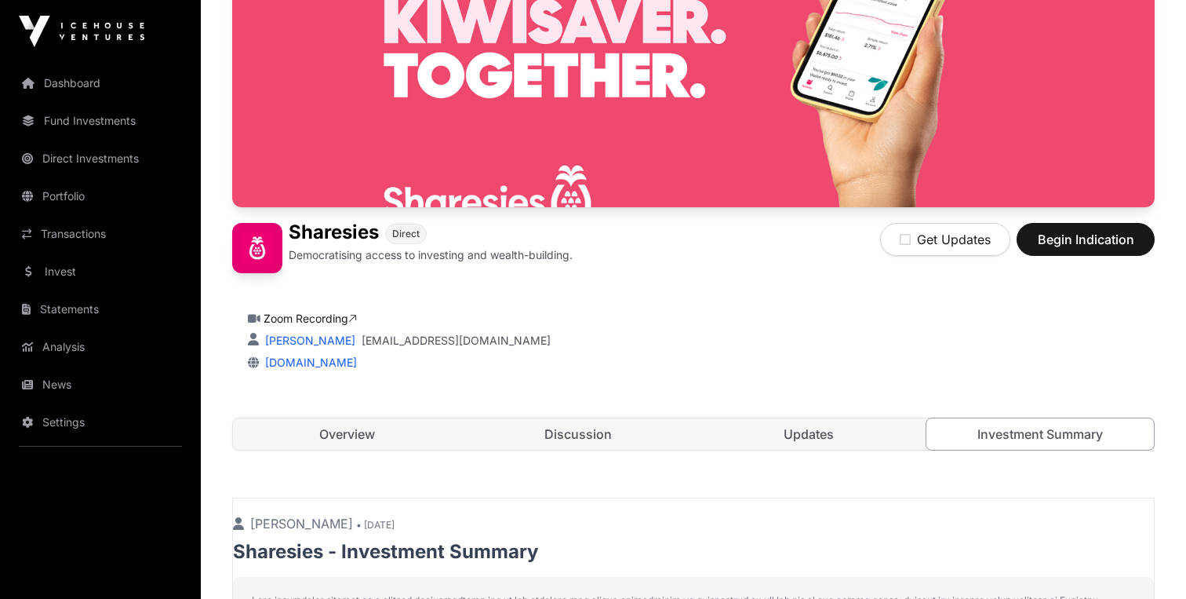
scroll to position [0, 0]
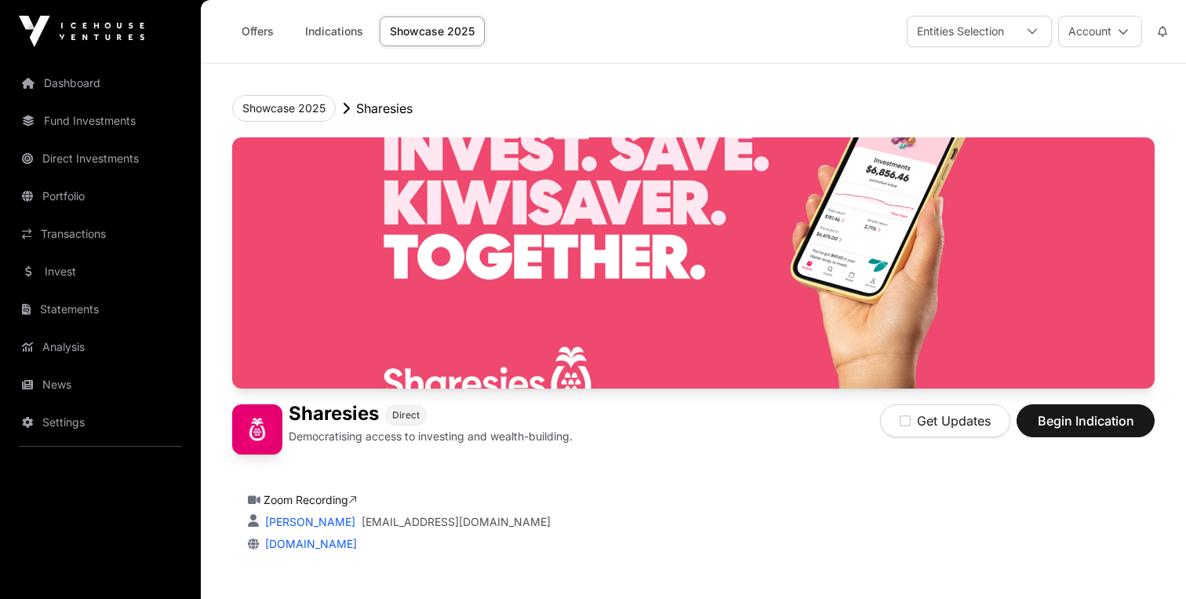
click at [470, 35] on link "Showcase 2025" at bounding box center [432, 31] width 105 height 30
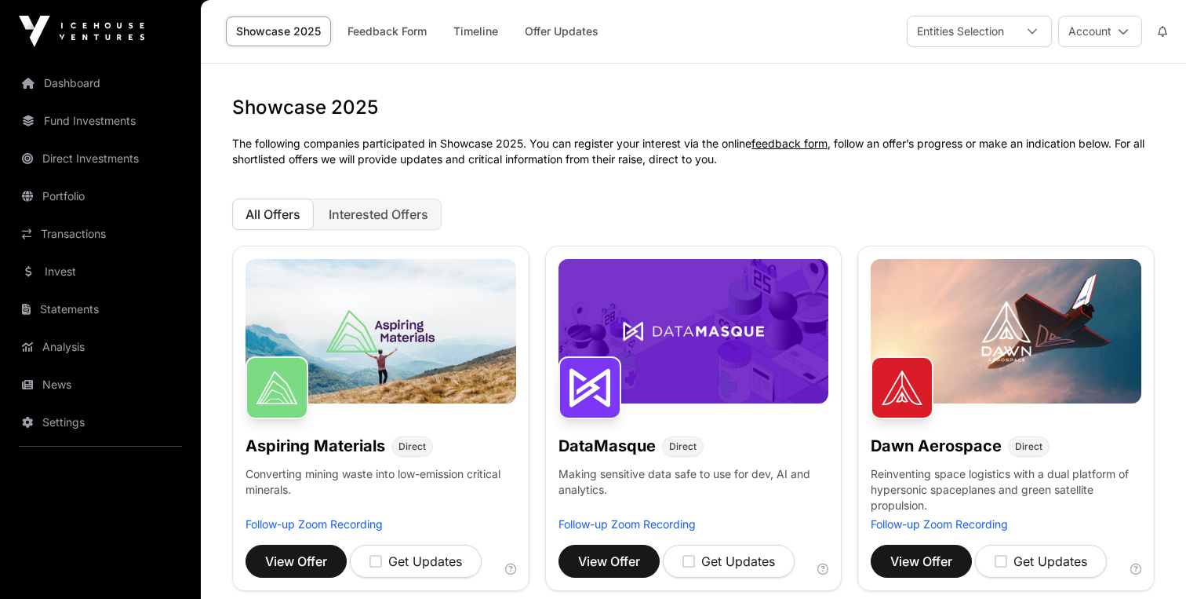
click at [447, 220] on div "All Offers Interested Offers" at bounding box center [693, 214] width 923 height 31
click at [428, 219] on span "Interested Offers" at bounding box center [379, 214] width 100 height 16
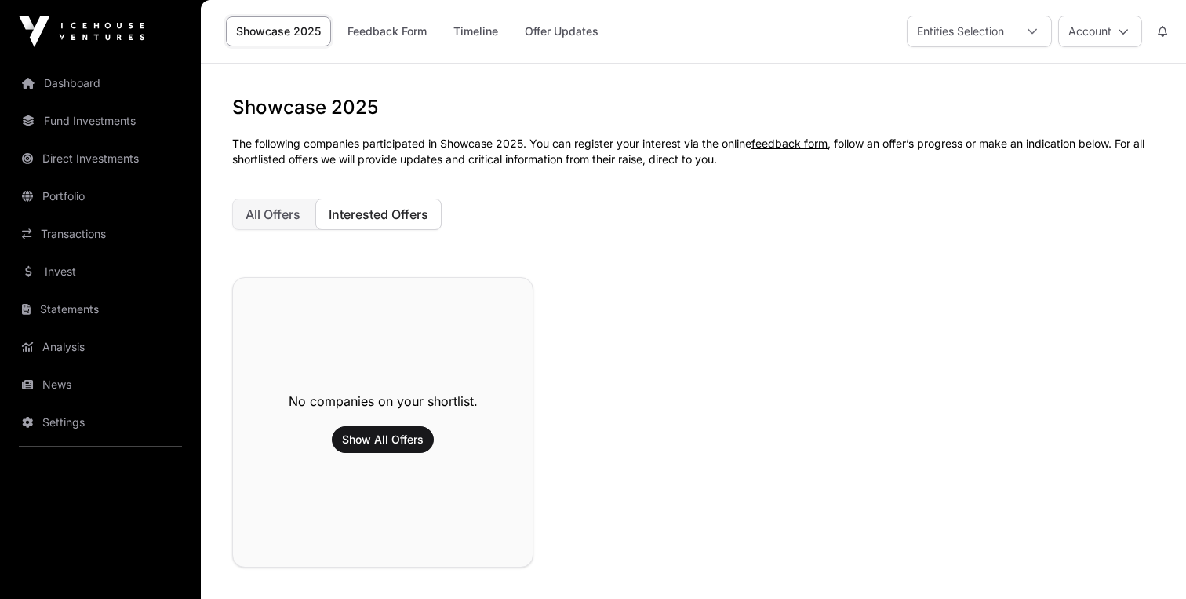
click at [280, 215] on span "All Offers" at bounding box center [273, 214] width 55 height 16
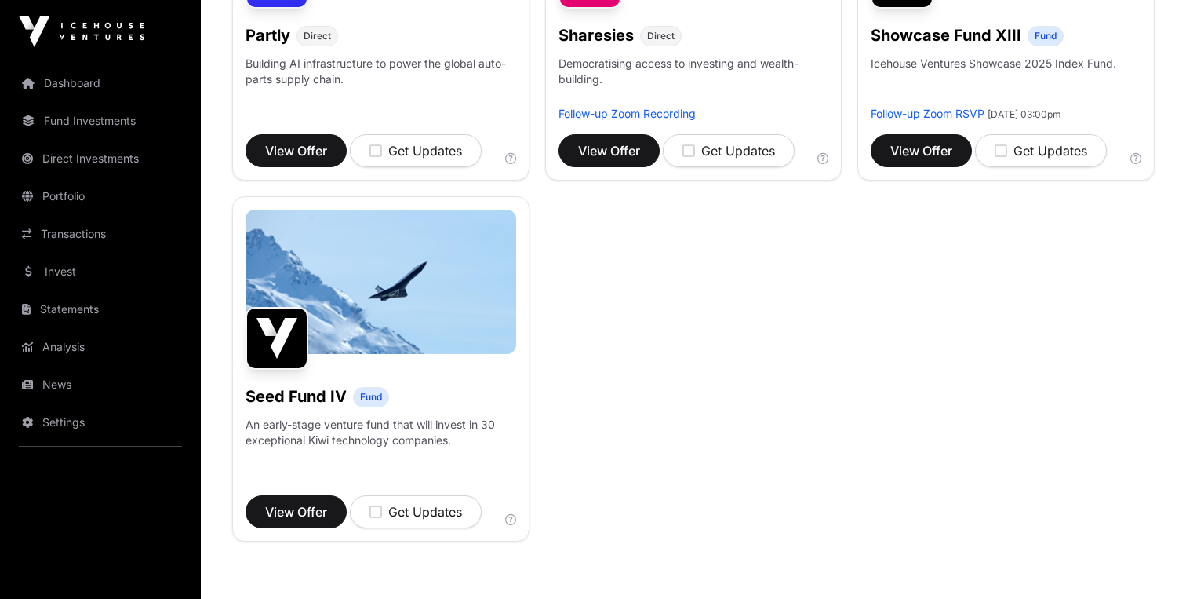
scroll to position [1139, 0]
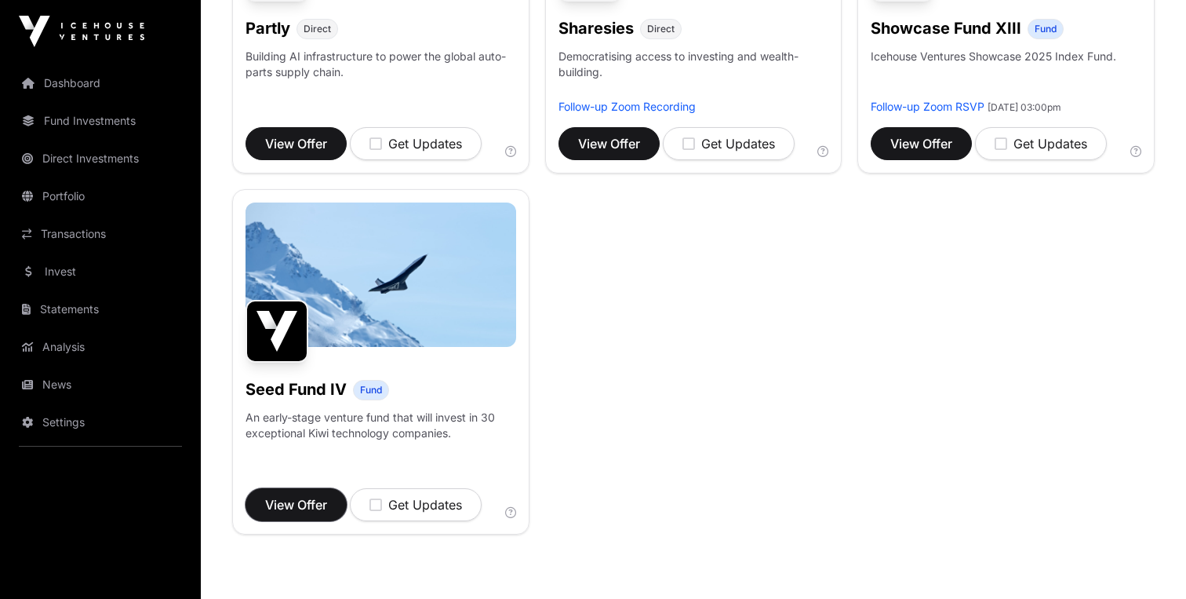
click at [304, 512] on span "View Offer" at bounding box center [296, 504] width 62 height 19
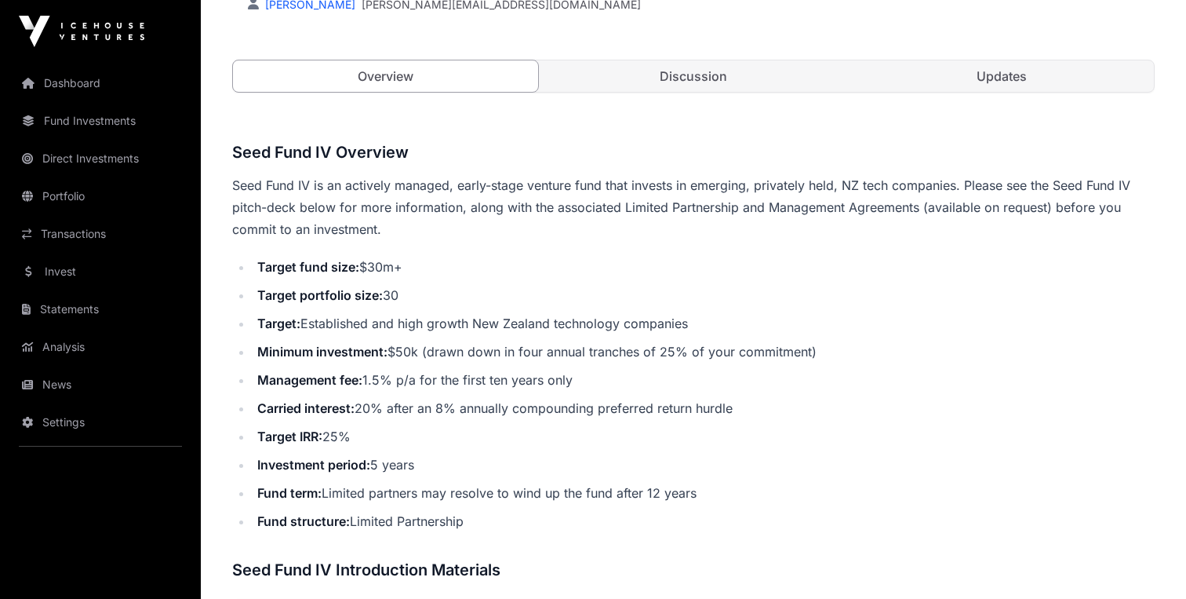
scroll to position [495, 0]
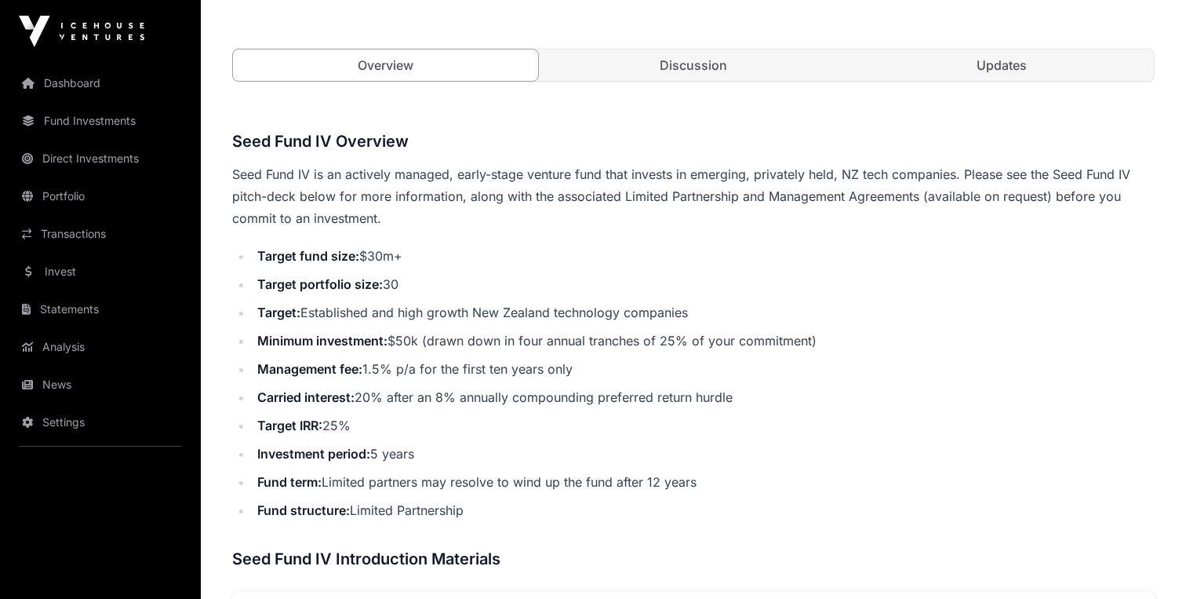
click at [489, 368] on li "Management fee: 1.5% p/a for the first ten years only" at bounding box center [704, 369] width 902 height 22
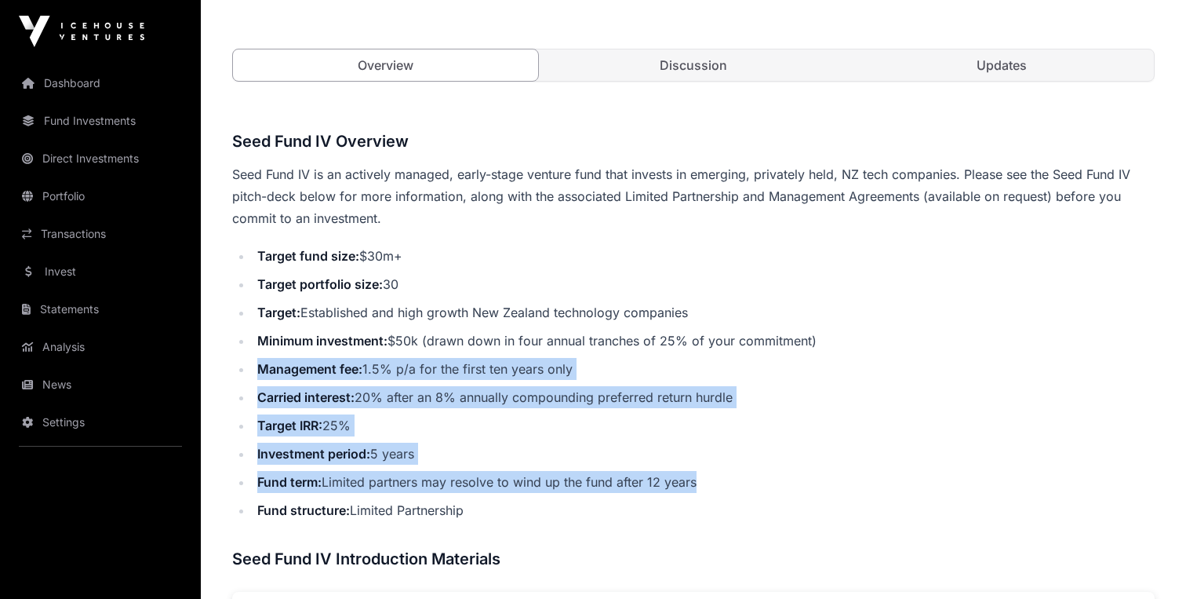
drag, startPoint x: 489, startPoint y: 368, endPoint x: 505, endPoint y: 483, distance: 115.6
click at [505, 483] on ul "Target fund size: $30m+ Target portfolio size: 30 Target: Established and high …" at bounding box center [693, 383] width 923 height 276
click at [505, 483] on li "Fund term: Limited partners may resolve to wind up the fund after 12 years" at bounding box center [704, 482] width 902 height 22
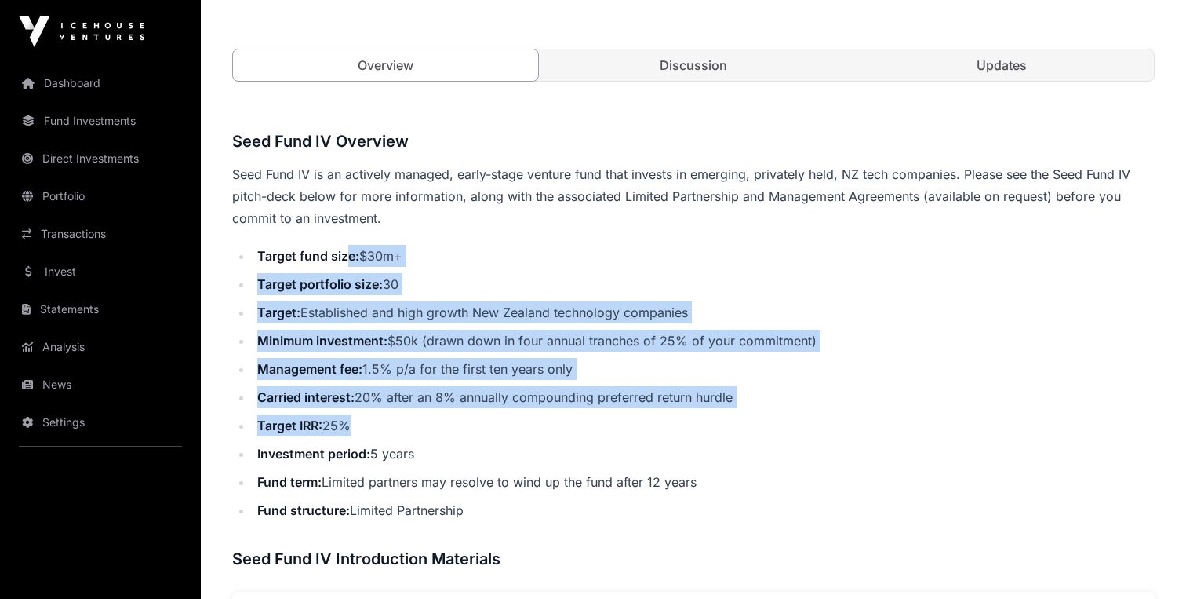
drag, startPoint x: 349, startPoint y: 250, endPoint x: 547, endPoint y: 421, distance: 261.5
click at [547, 421] on ul "Target fund size: $30m+ Target portfolio size: 30 Target: Established and high …" at bounding box center [693, 383] width 923 height 276
click at [547, 421] on li "Target IRR: 25%" at bounding box center [704, 425] width 902 height 22
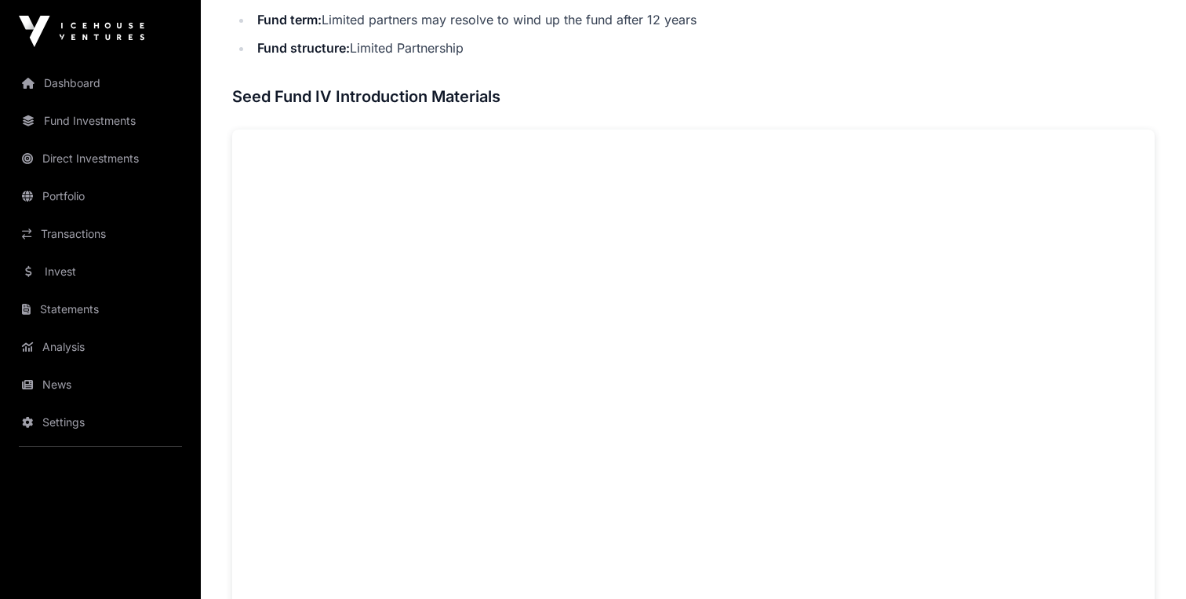
scroll to position [670, 0]
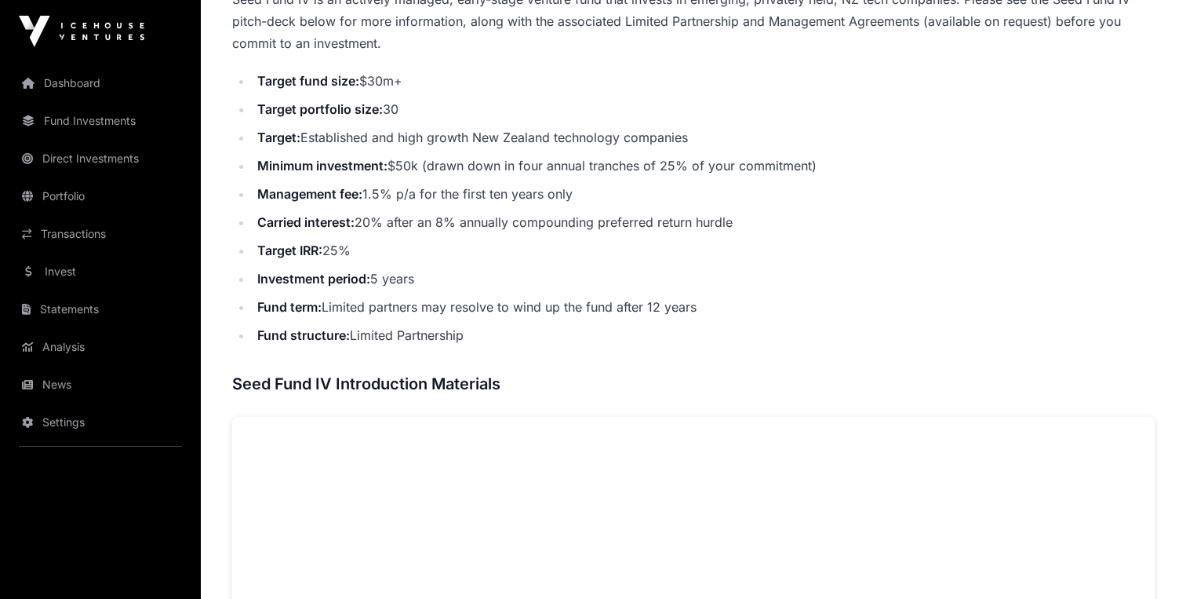
click at [88, 192] on link "Portfolio" at bounding box center [101, 196] width 176 height 35
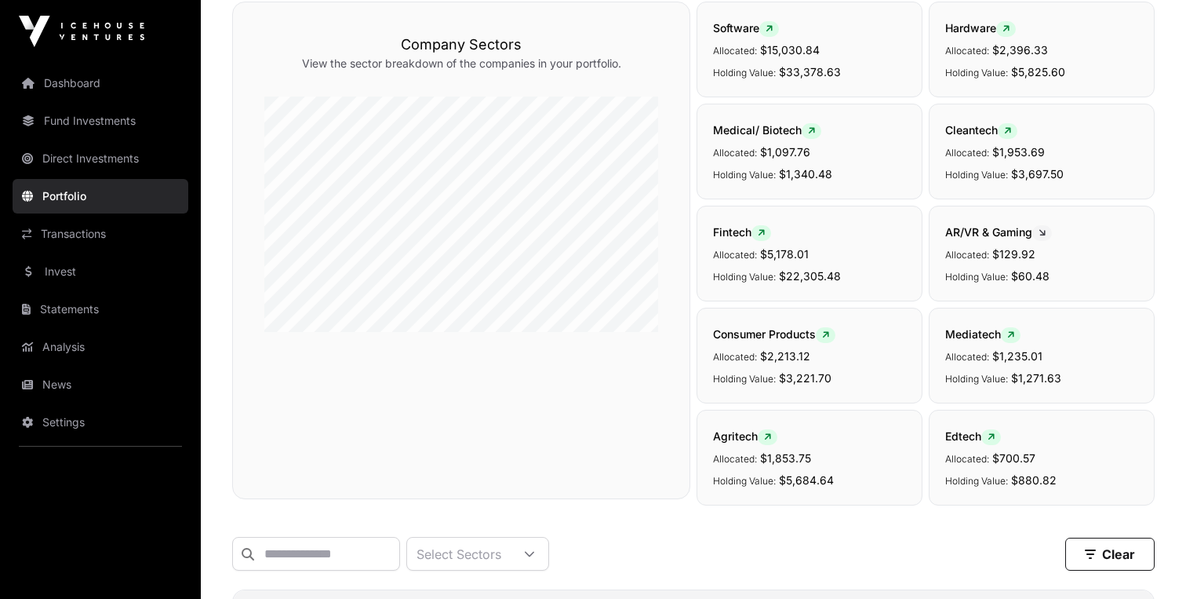
scroll to position [433, 0]
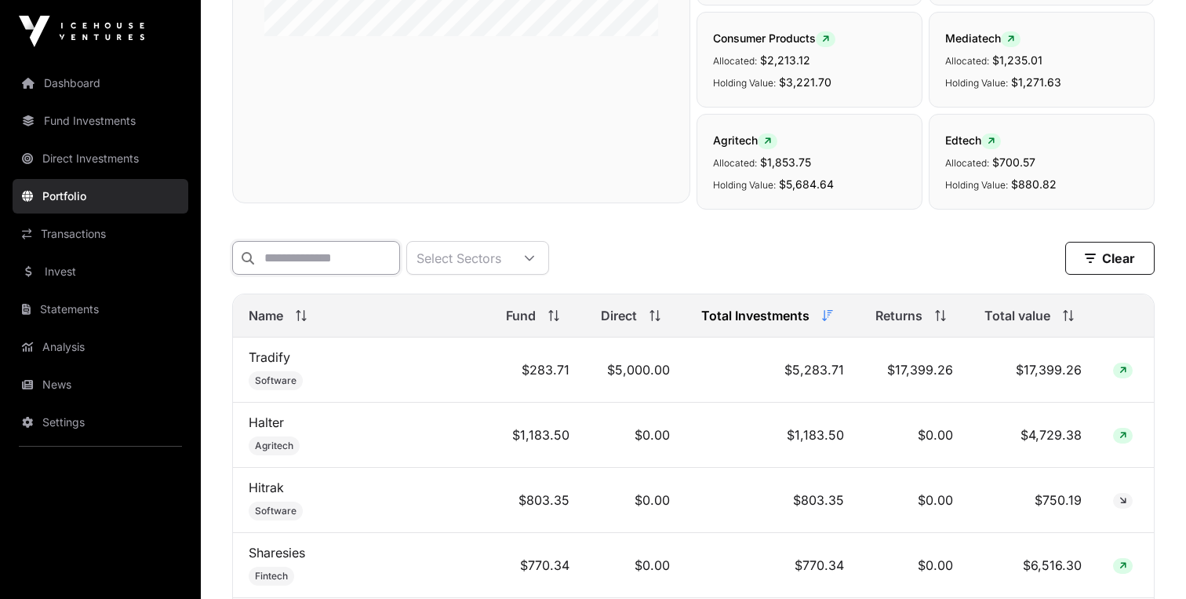
click at [360, 260] on input "text" at bounding box center [316, 258] width 168 height 34
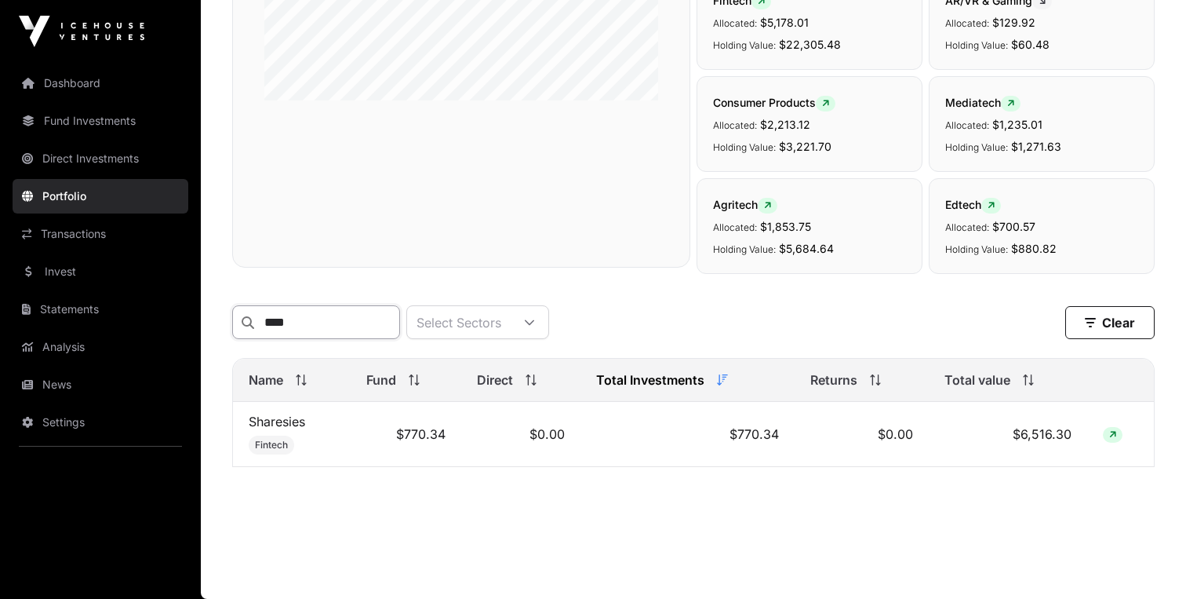
scroll to position [370, 0]
type input "****"
click at [296, 421] on link "Sharesies" at bounding box center [277, 422] width 56 height 16
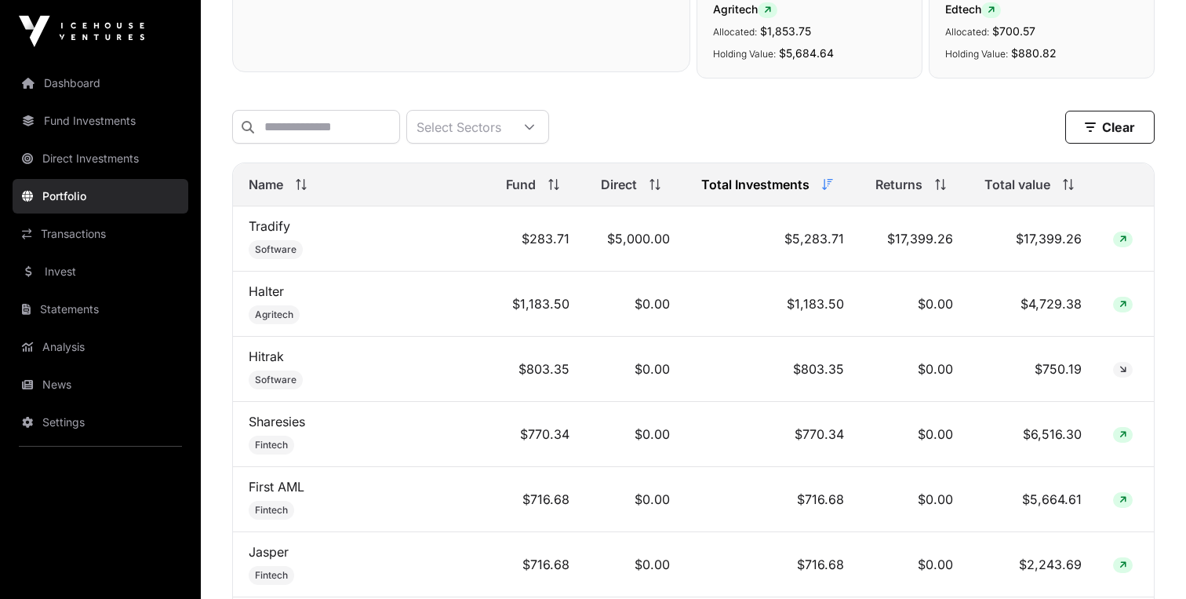
scroll to position [428, 0]
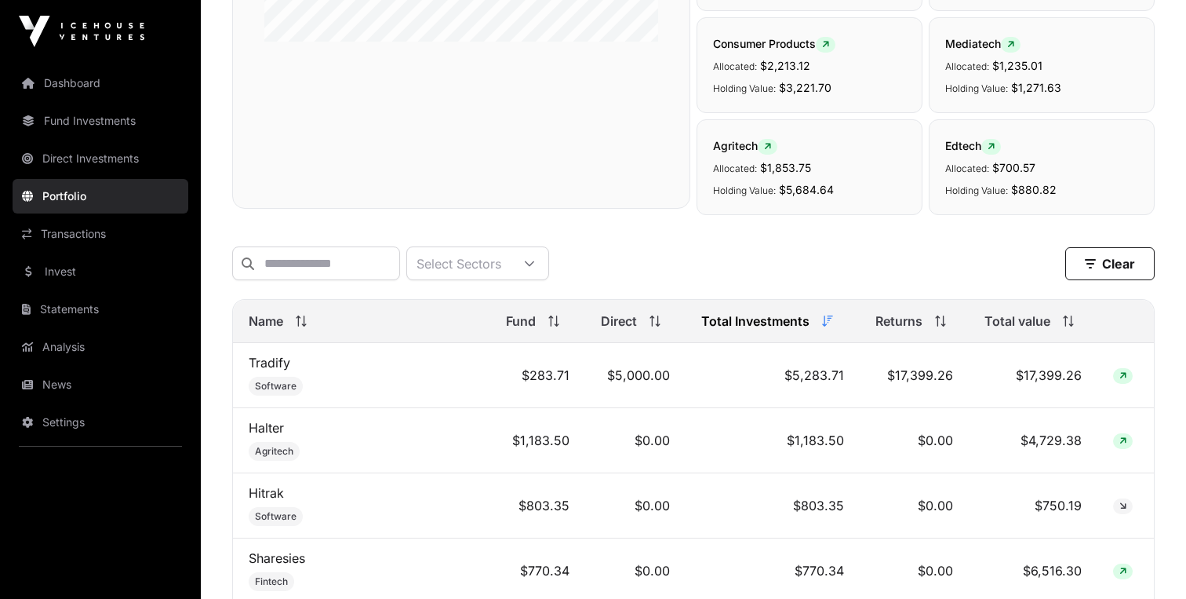
click at [1063, 326] on icon at bounding box center [1068, 320] width 11 height 11
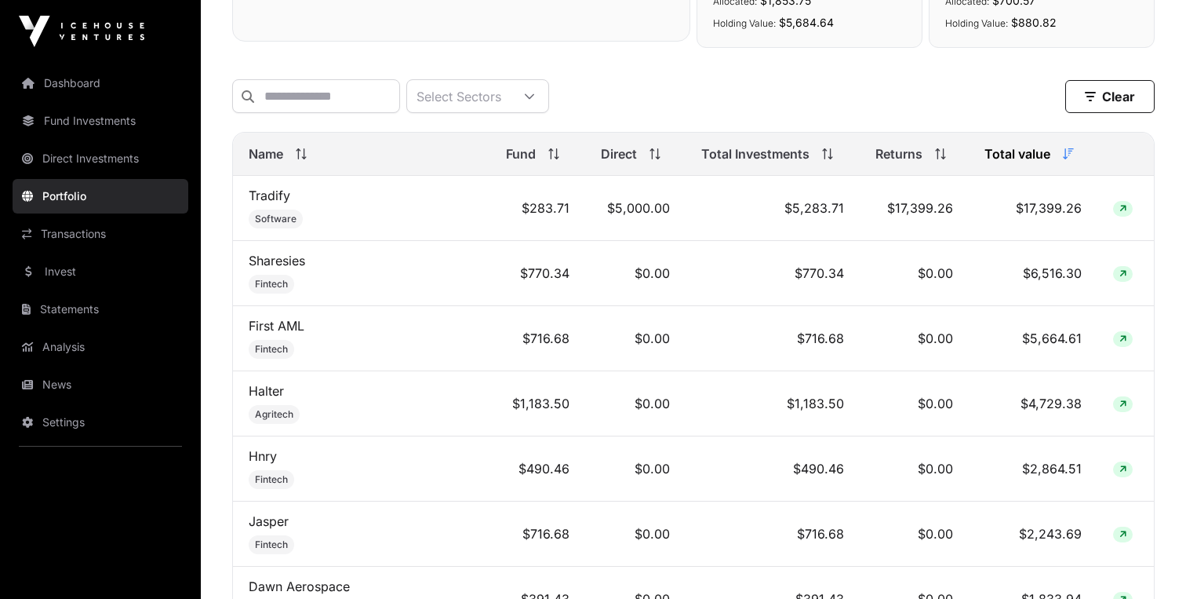
scroll to position [0, 0]
